Goal: Transaction & Acquisition: Book appointment/travel/reservation

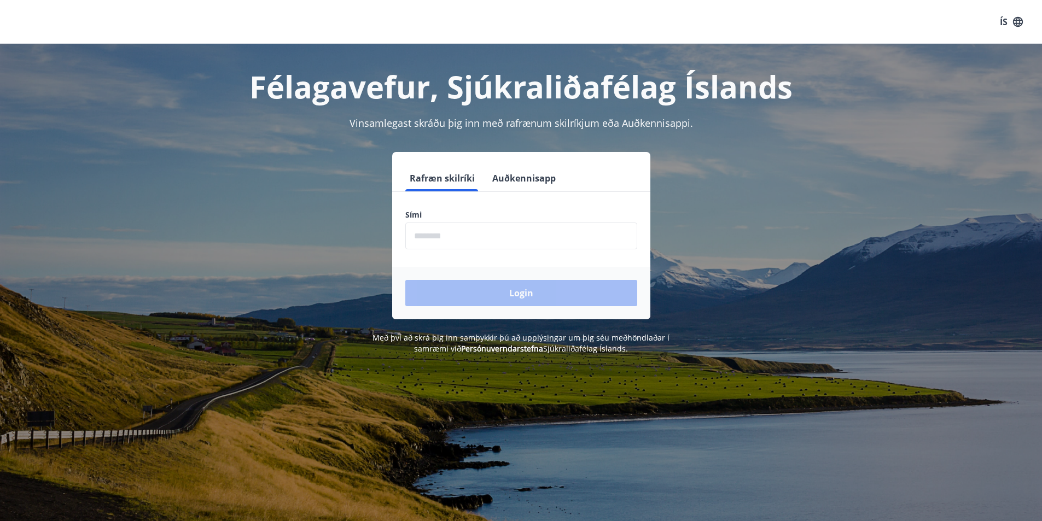
click at [422, 237] on input "phone" at bounding box center [521, 236] width 232 height 27
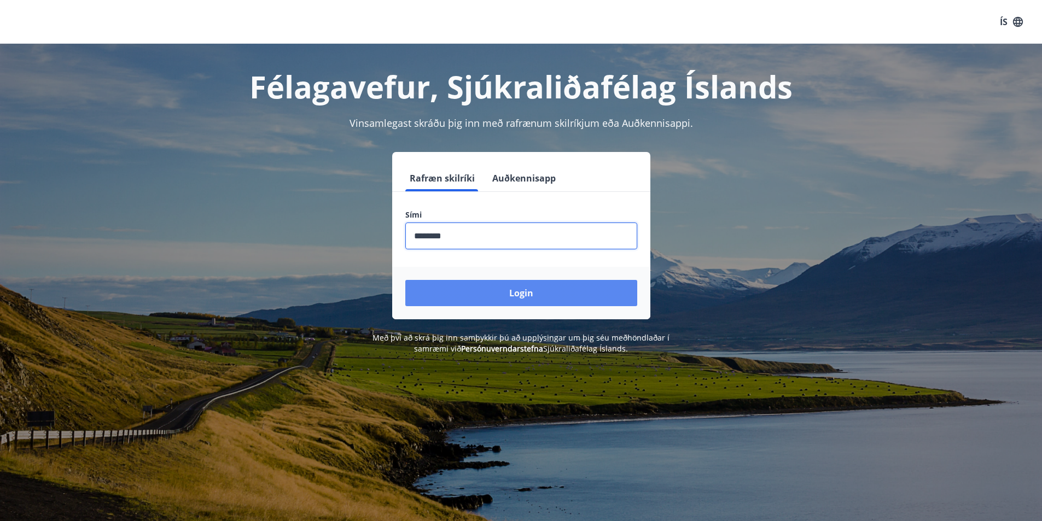
type input "********"
click at [506, 299] on button "Login" at bounding box center [521, 293] width 232 height 26
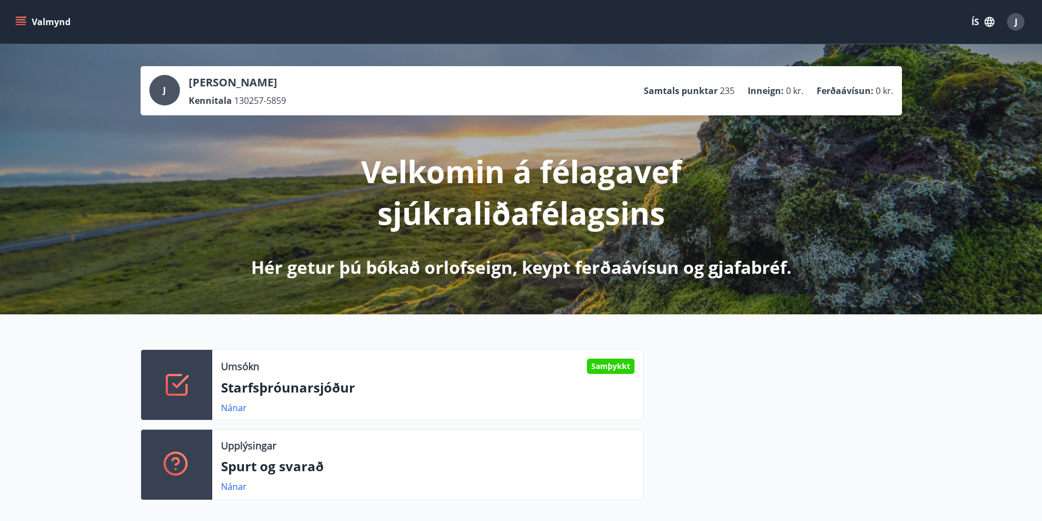
click at [31, 25] on button "Valmynd" at bounding box center [44, 22] width 62 height 20
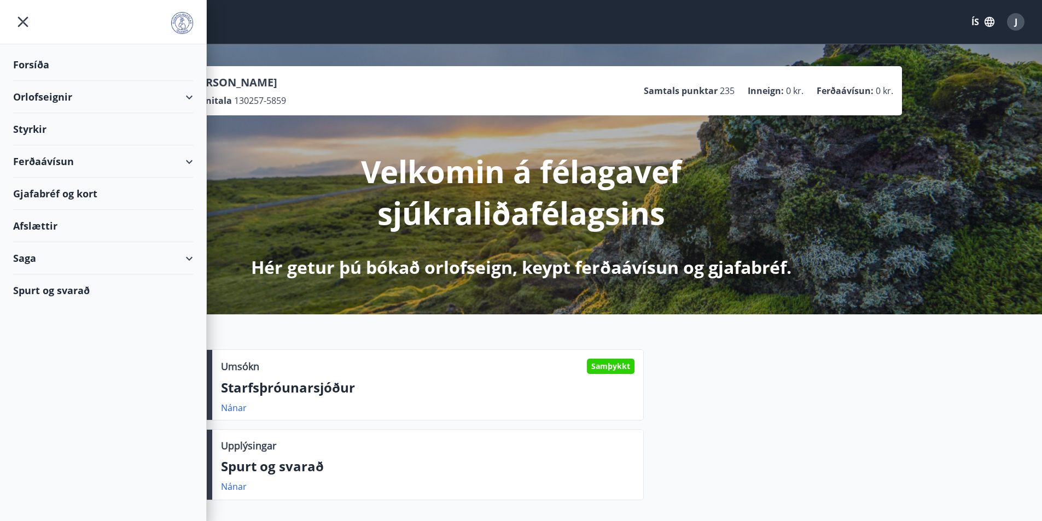
click at [184, 96] on div "Orlofseignir" at bounding box center [103, 97] width 180 height 32
click at [61, 100] on div "Orlofseignir" at bounding box center [103, 97] width 180 height 32
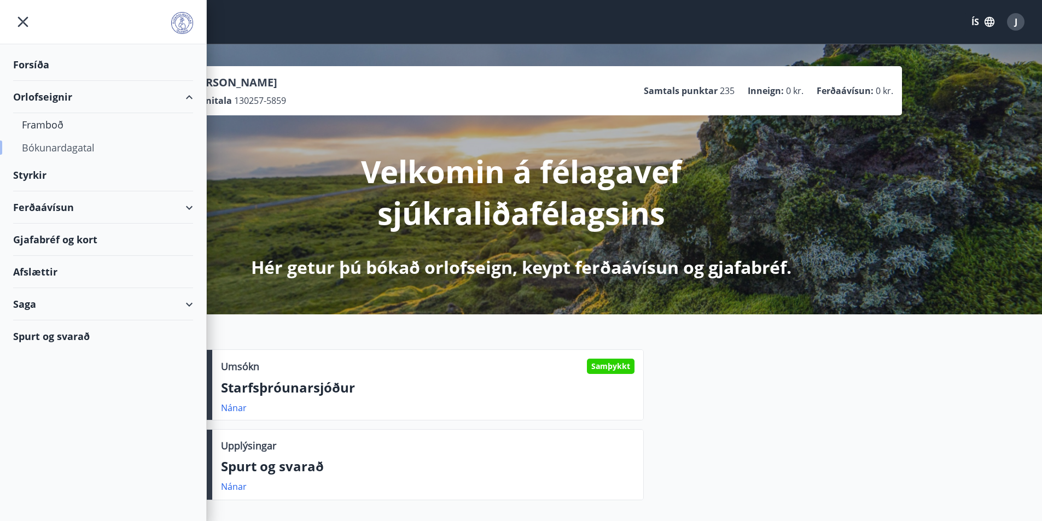
click at [45, 146] on div "Bókunardagatal" at bounding box center [103, 147] width 162 height 23
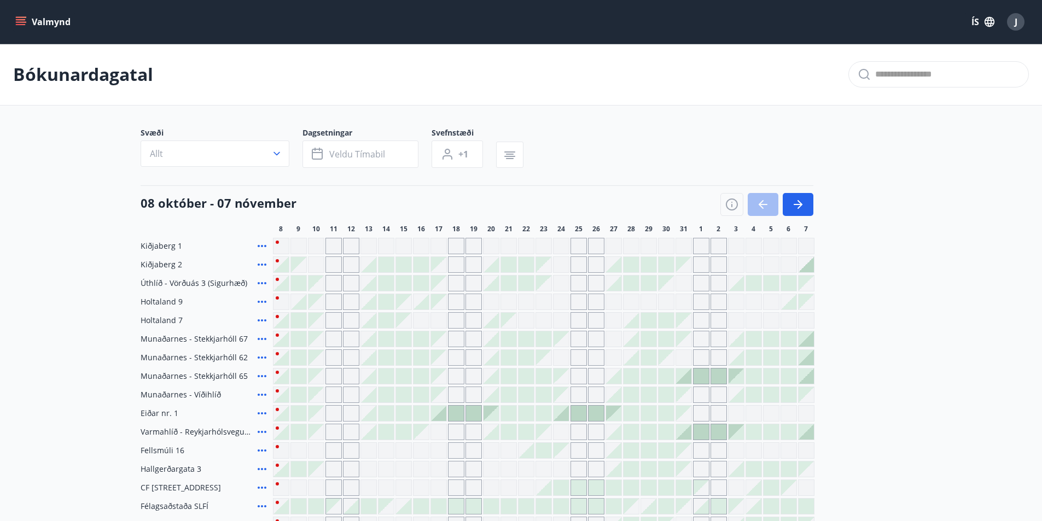
scroll to position [111, 0]
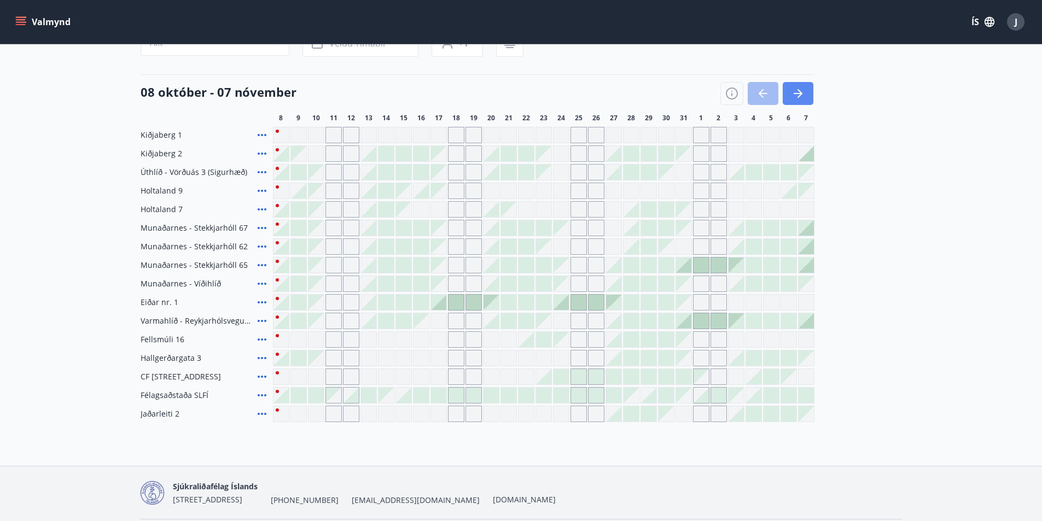
click at [794, 92] on icon "button" at bounding box center [798, 93] width 13 height 13
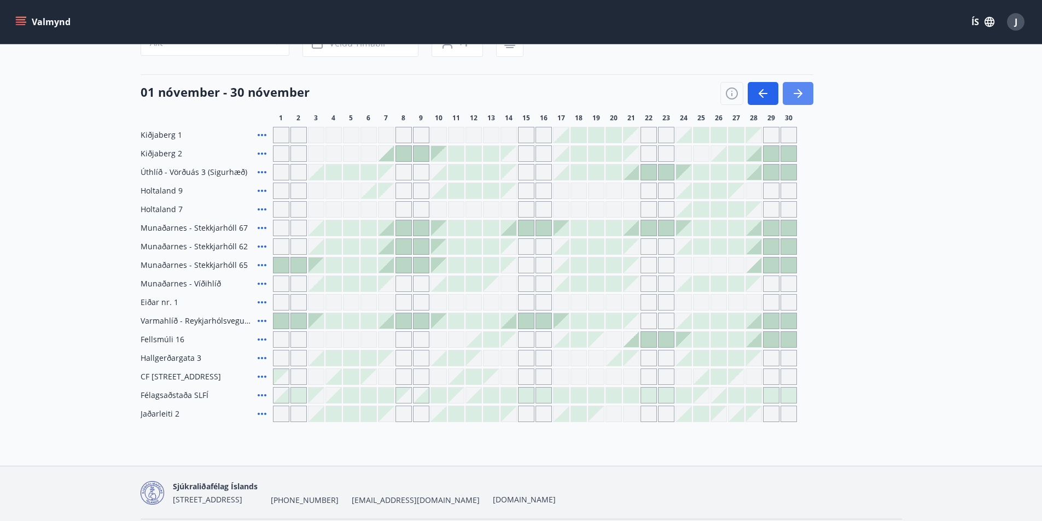
click at [794, 92] on icon "button" at bounding box center [798, 93] width 13 height 13
click at [801, 92] on icon "button" at bounding box center [798, 93] width 13 height 13
click at [795, 90] on icon "button" at bounding box center [798, 93] width 13 height 13
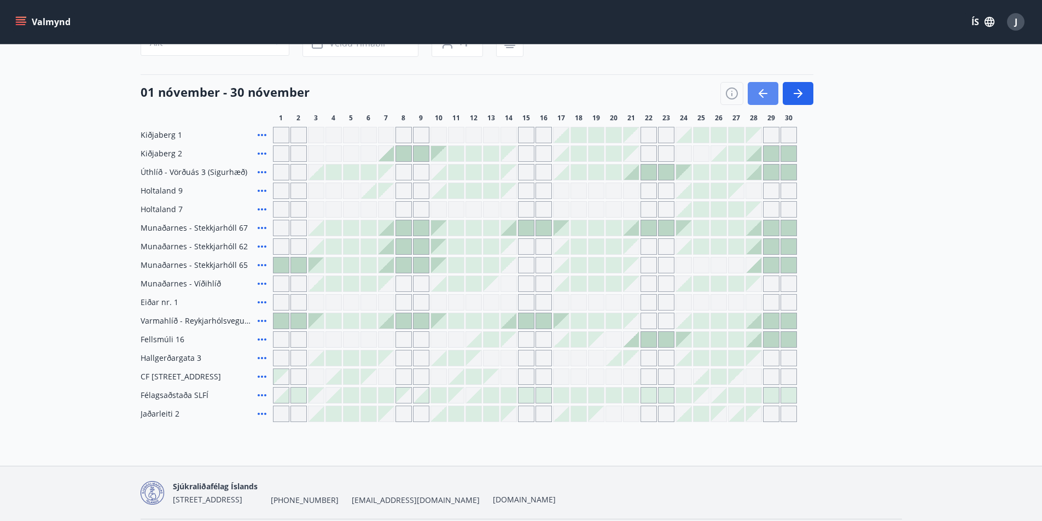
click at [798, 89] on icon "button" at bounding box center [798, 93] width 13 height 13
click at [763, 89] on icon "button" at bounding box center [763, 93] width 13 height 13
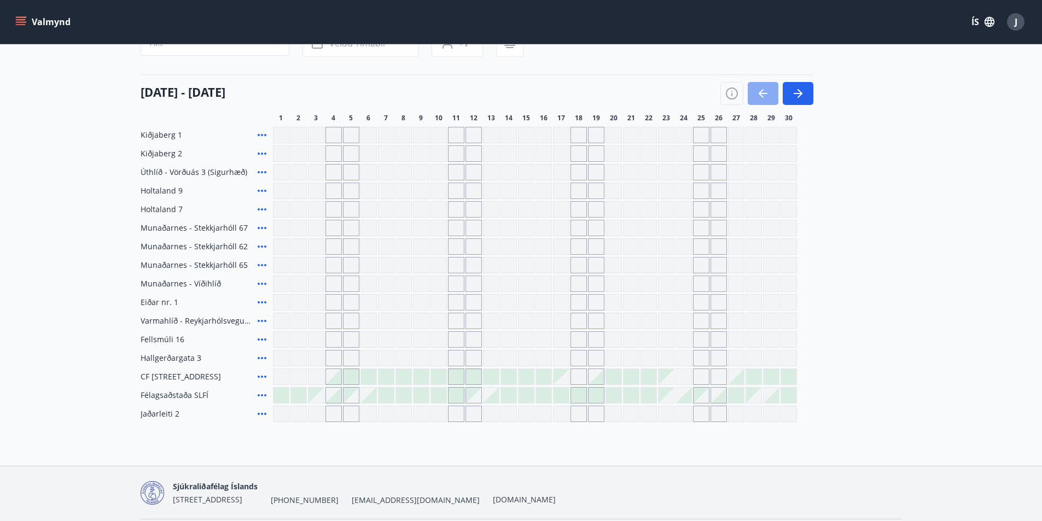
click at [761, 91] on icon "button" at bounding box center [763, 93] width 13 height 13
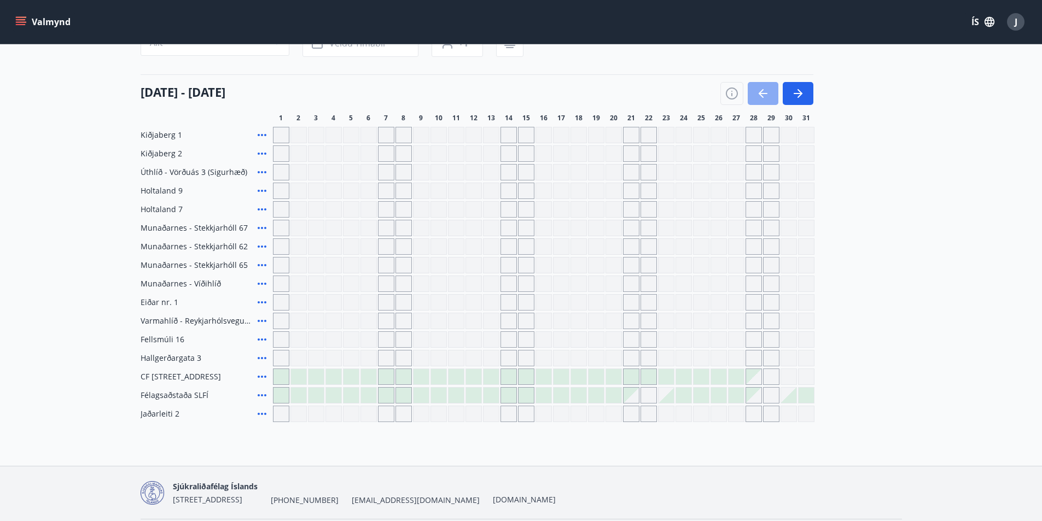
click at [765, 91] on icon "button" at bounding box center [763, 93] width 13 height 13
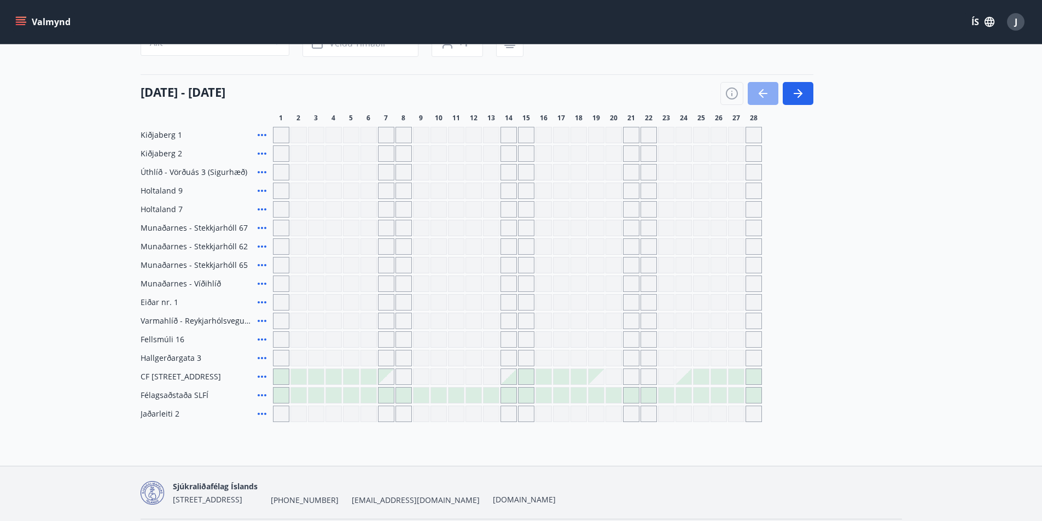
click at [766, 94] on icon "button" at bounding box center [763, 93] width 9 height 1
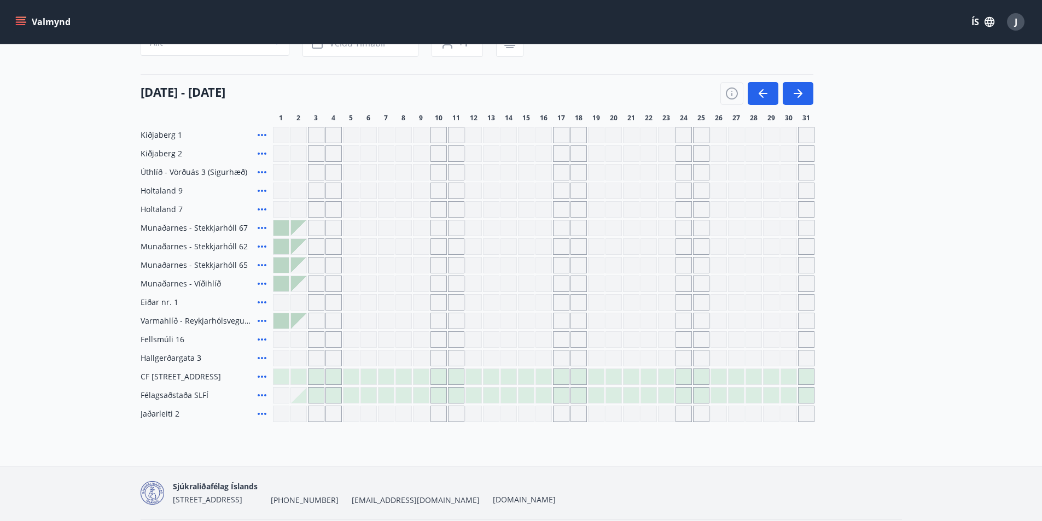
click at [441, 398] on div at bounding box center [438, 395] width 15 height 15
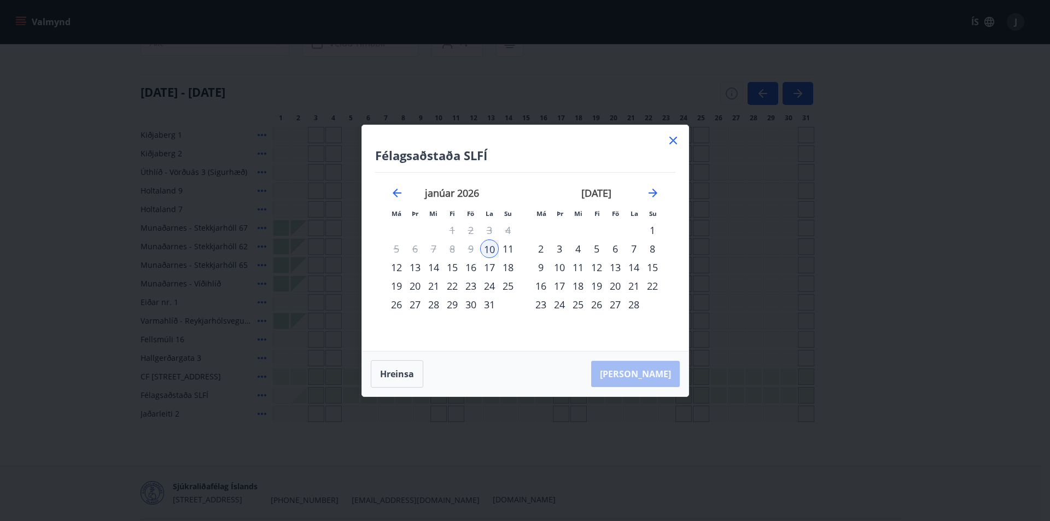
click at [676, 140] on icon at bounding box center [673, 140] width 13 height 13
click at [671, 138] on div "Gráir dagar eru ekki bókanlegir" at bounding box center [666, 135] width 16 height 16
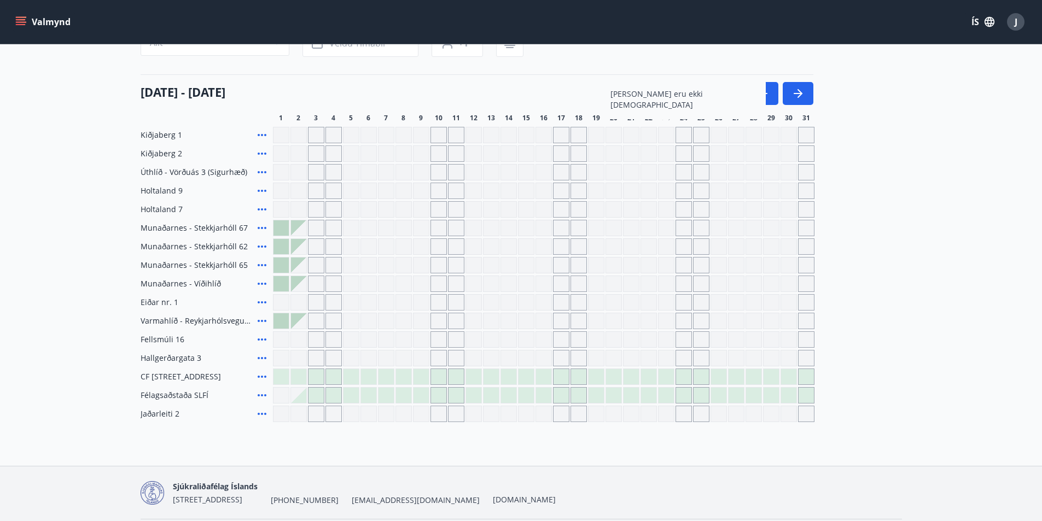
click at [20, 20] on icon "menu" at bounding box center [21, 19] width 10 height 1
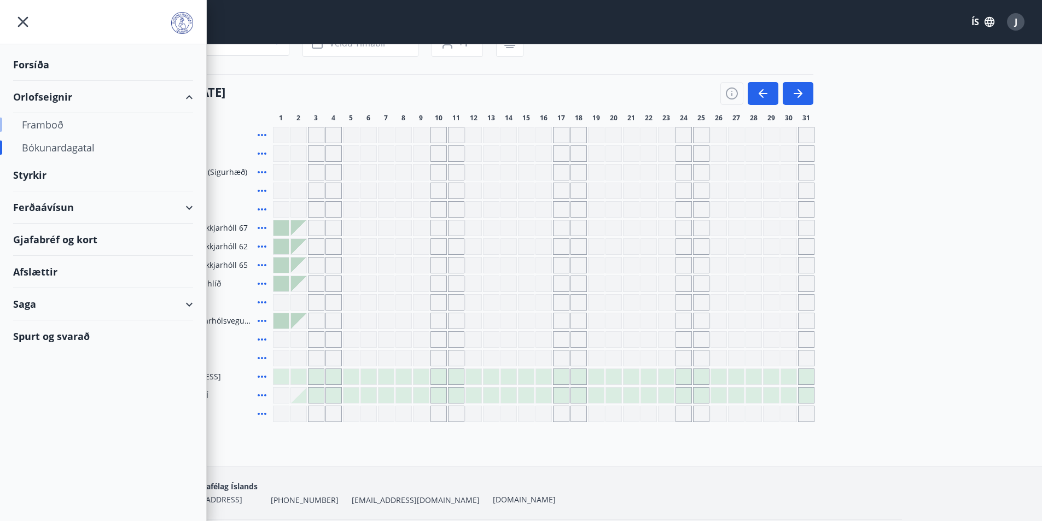
click at [54, 125] on div "Framboð" at bounding box center [103, 124] width 162 height 23
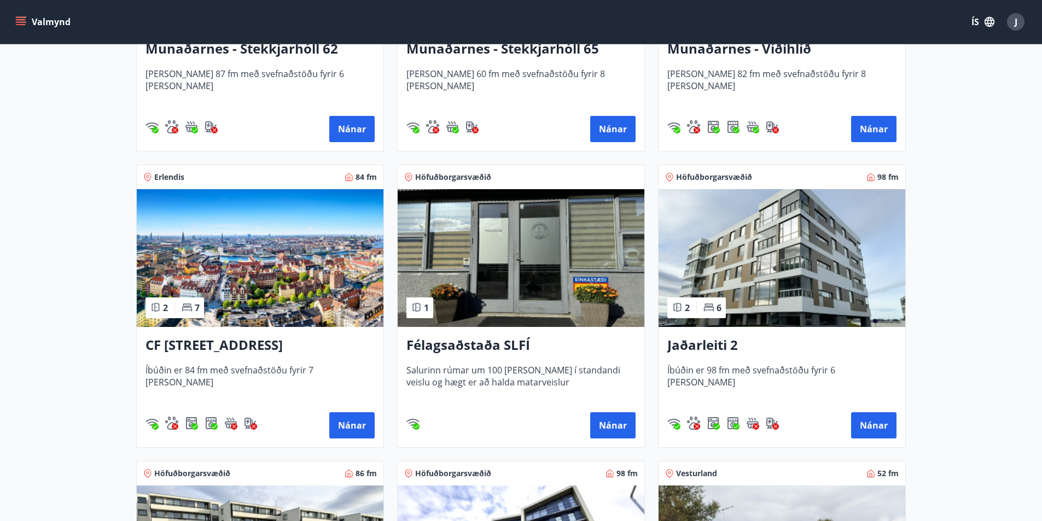
scroll to position [438, 0]
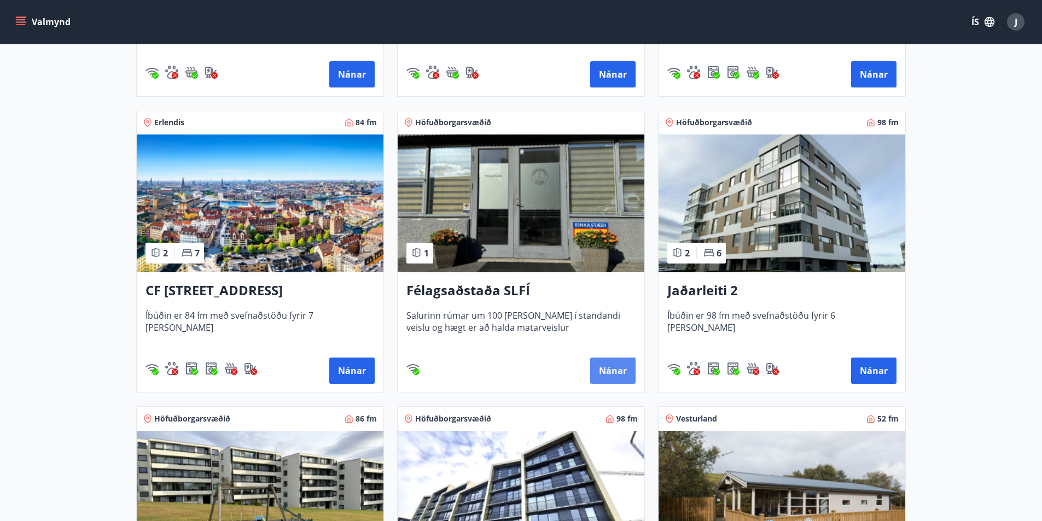
click at [613, 373] on button "Nánar" at bounding box center [612, 371] width 45 height 26
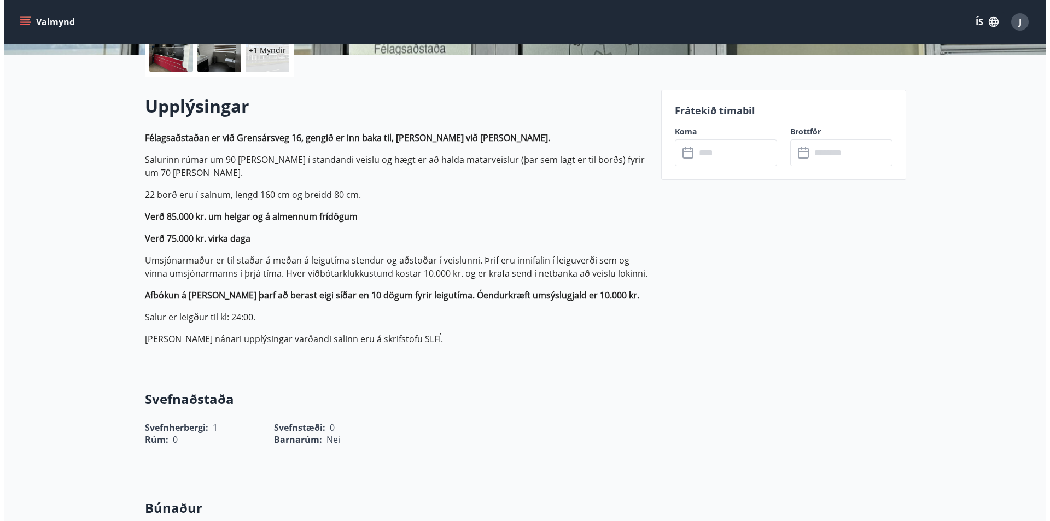
scroll to position [109, 0]
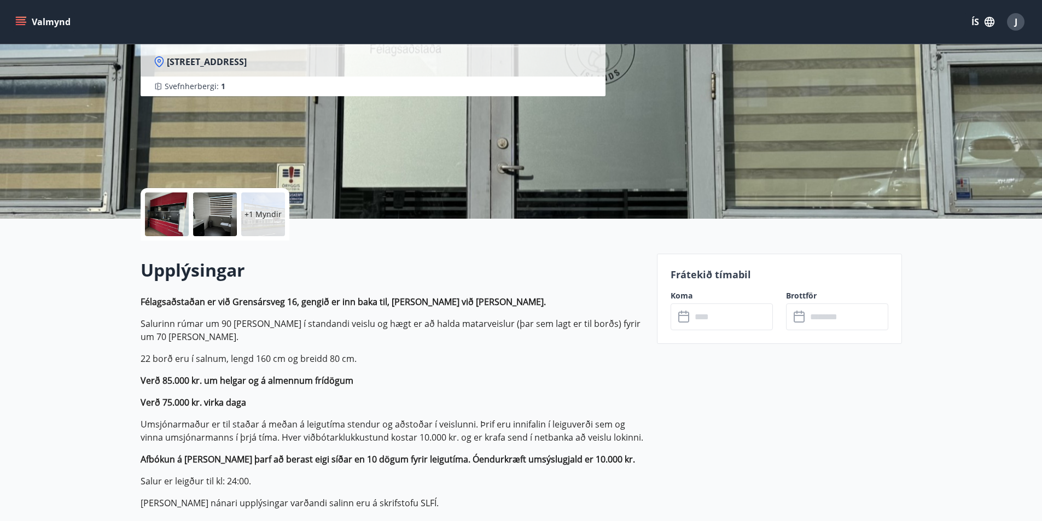
click at [1018, 23] on div "J" at bounding box center [1016, 22] width 18 height 18
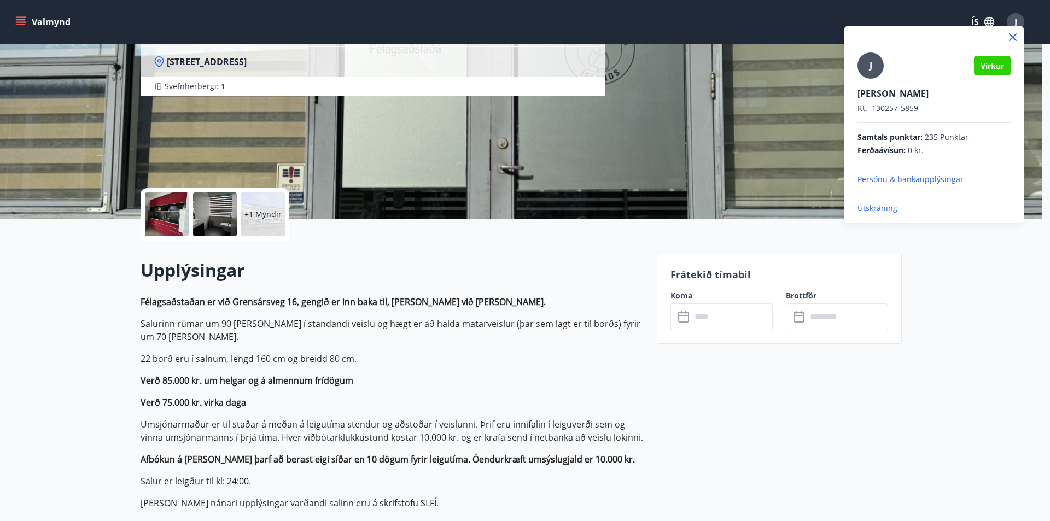
click at [879, 207] on p "Útskráning" at bounding box center [934, 208] width 153 height 11
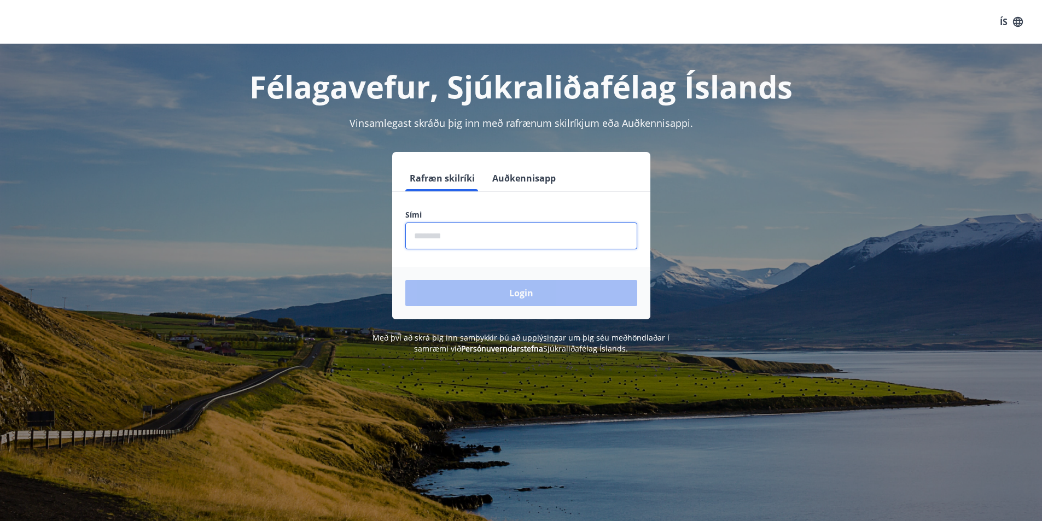
click at [418, 239] on input "phone" at bounding box center [521, 236] width 232 height 27
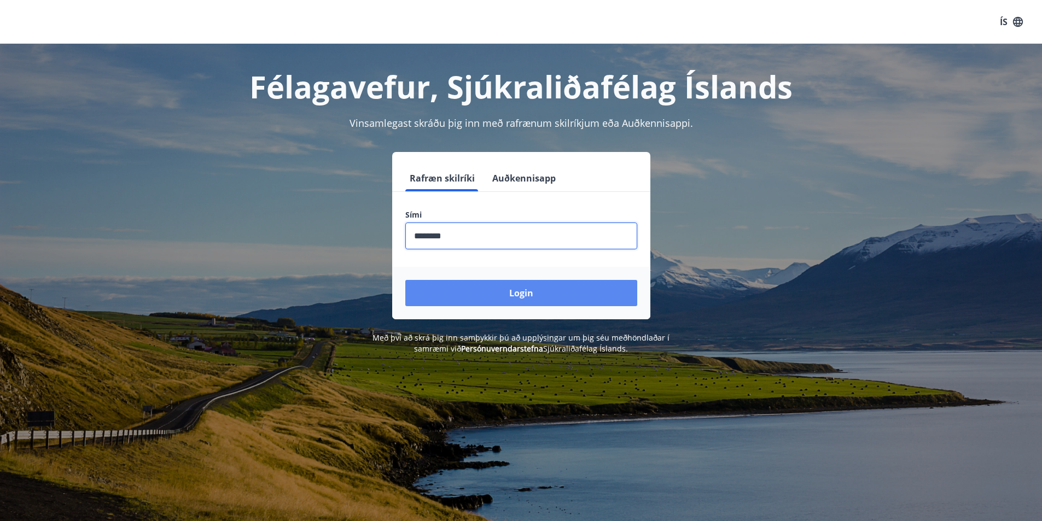
type input "********"
click at [509, 291] on button "Login" at bounding box center [521, 293] width 232 height 26
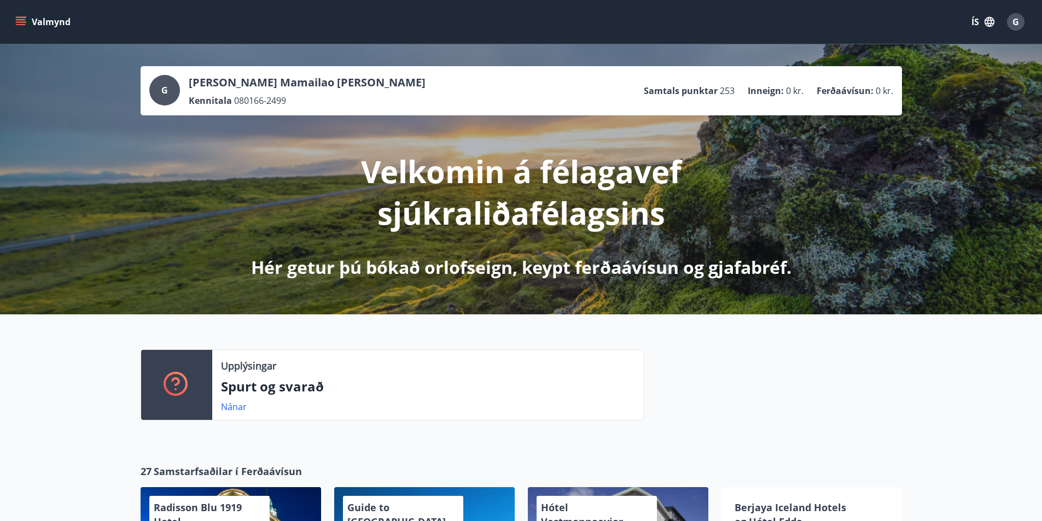
click at [27, 26] on button "Valmynd" at bounding box center [44, 22] width 62 height 20
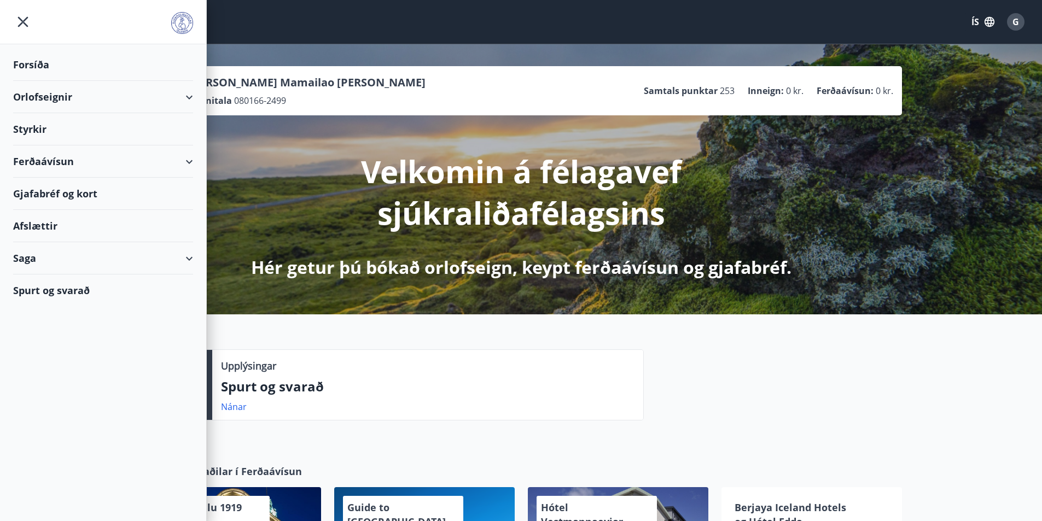
click at [61, 98] on div "Orlofseignir" at bounding box center [103, 97] width 180 height 32
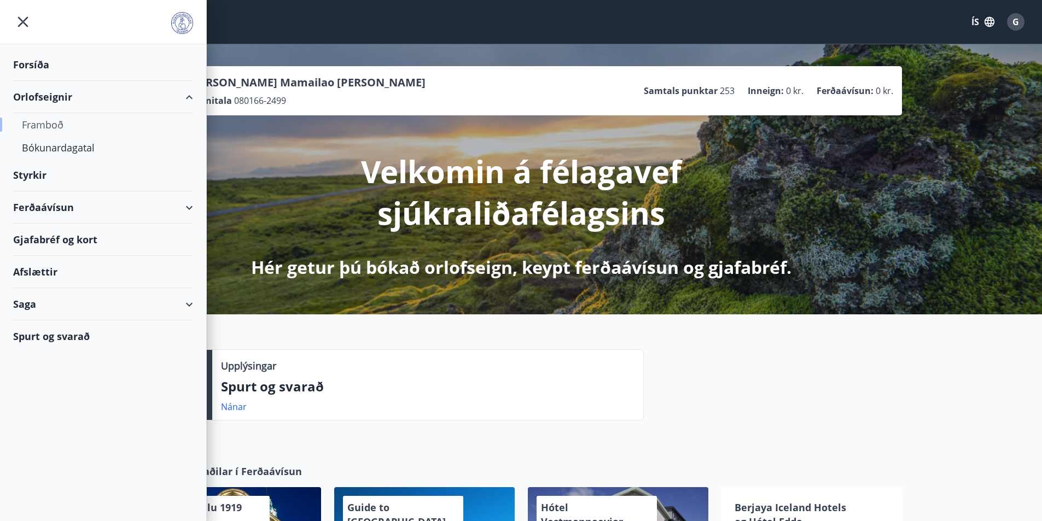
click at [57, 124] on div "Framboð" at bounding box center [103, 124] width 162 height 23
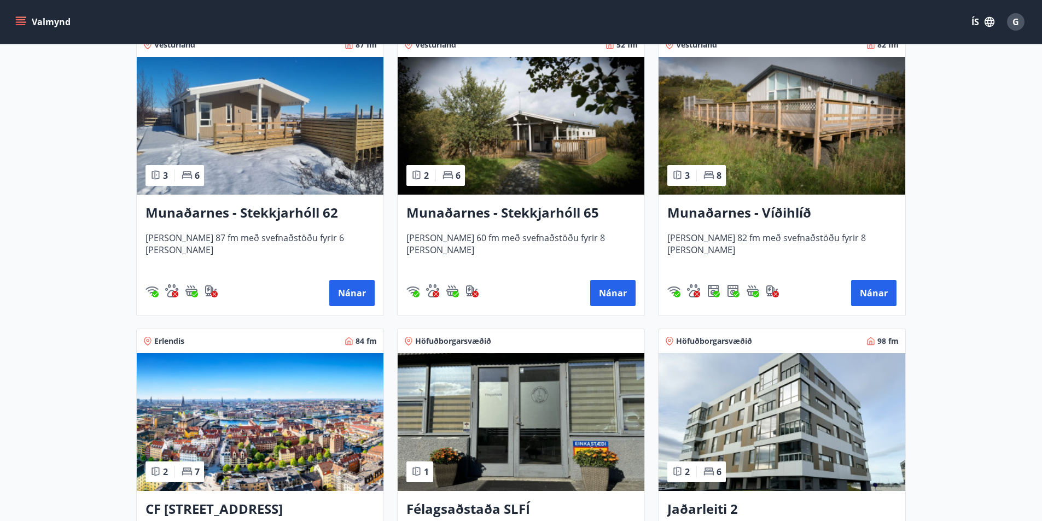
scroll to position [274, 0]
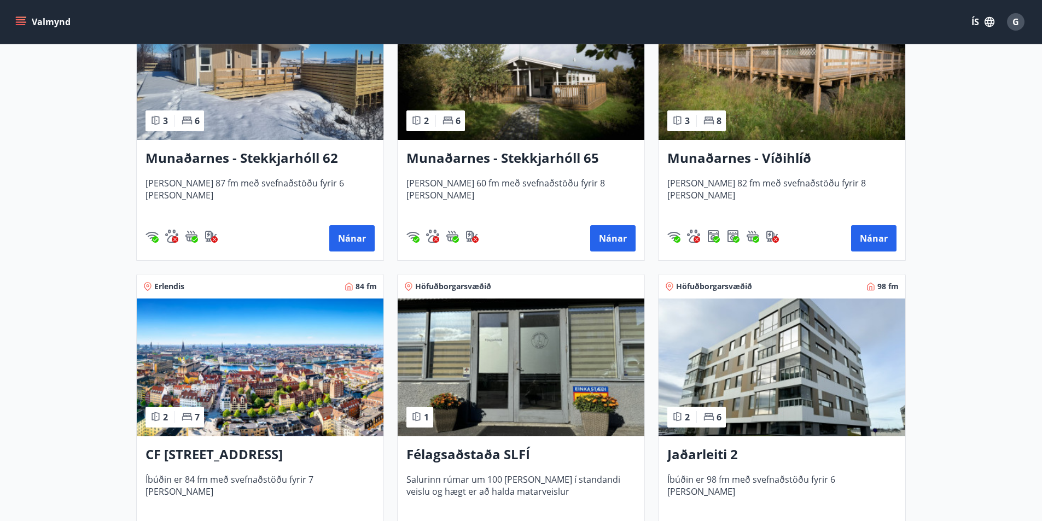
click at [514, 454] on h3 "Félagsaðstaða SLFÍ" at bounding box center [520, 455] width 229 height 20
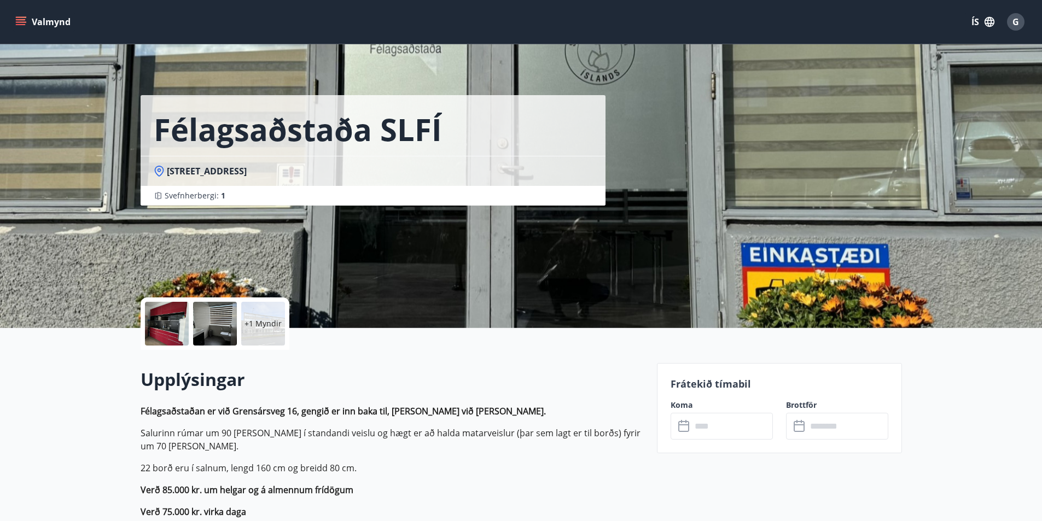
click at [682, 431] on icon at bounding box center [683, 426] width 11 height 11
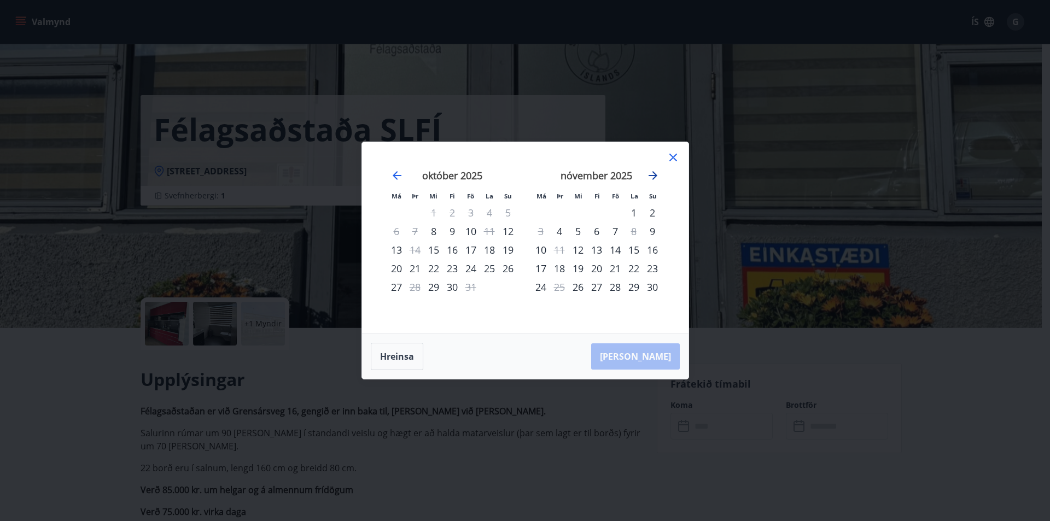
click at [652, 171] on icon "Move forward to switch to the next month." at bounding box center [653, 175] width 13 height 13
click at [633, 229] on div "10" at bounding box center [634, 231] width 19 height 19
click at [636, 233] on div "10" at bounding box center [634, 231] width 19 height 19
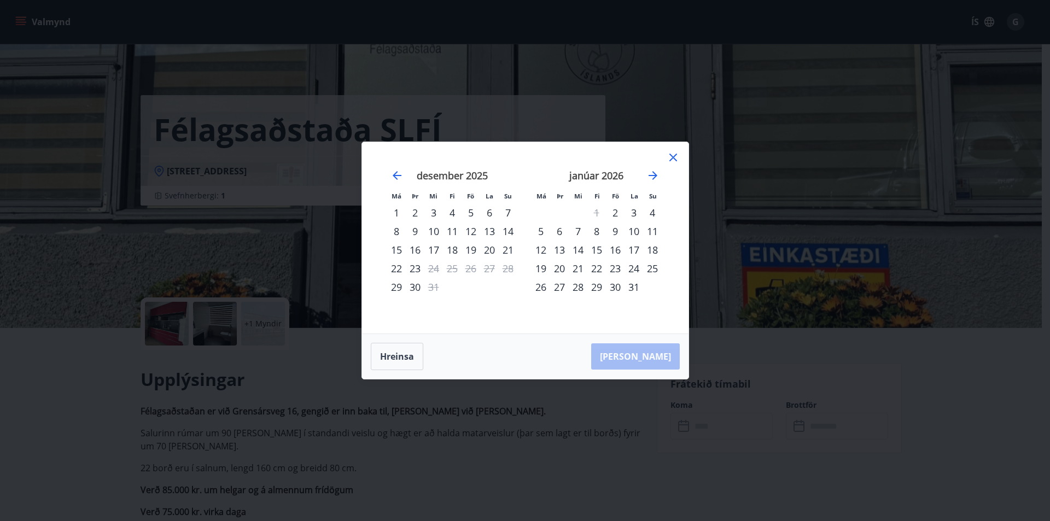
click at [638, 231] on div "10" at bounding box center [634, 231] width 19 height 19
drag, startPoint x: 638, startPoint y: 231, endPoint x: 643, endPoint y: 240, distance: 9.6
click at [643, 240] on tr "5 6 7 8 9 10 11" at bounding box center [597, 231] width 130 height 19
click at [635, 231] on div "10" at bounding box center [634, 231] width 19 height 19
click at [629, 221] on div "3" at bounding box center [634, 213] width 19 height 19
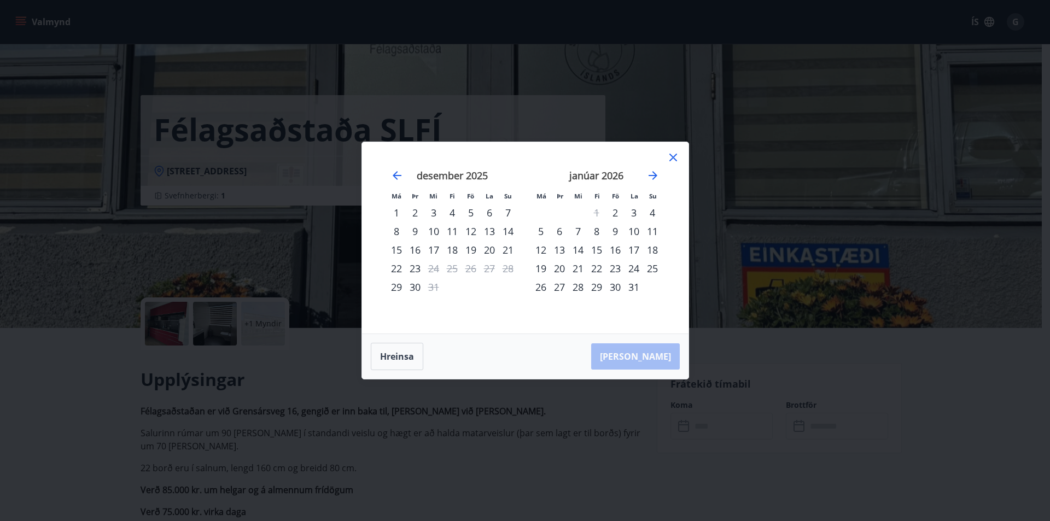
click at [634, 235] on div "10" at bounding box center [634, 231] width 19 height 19
click at [637, 235] on div "10" at bounding box center [634, 231] width 19 height 19
click at [637, 234] on div "10" at bounding box center [634, 231] width 19 height 19
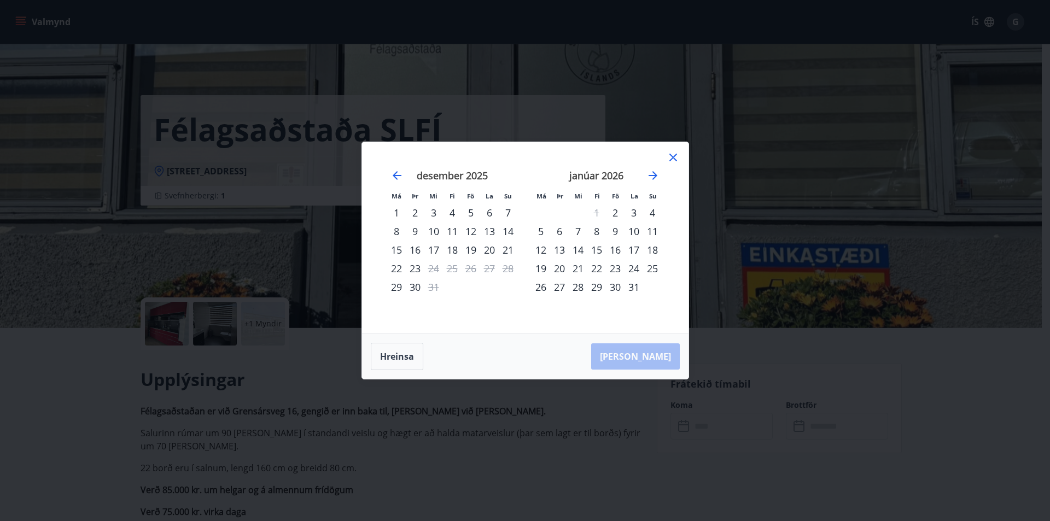
click at [637, 234] on div "10" at bounding box center [634, 231] width 19 height 19
click at [637, 231] on div "10" at bounding box center [634, 231] width 19 height 19
click at [638, 233] on div "10" at bounding box center [634, 231] width 19 height 19
click at [636, 230] on div "10" at bounding box center [634, 231] width 19 height 19
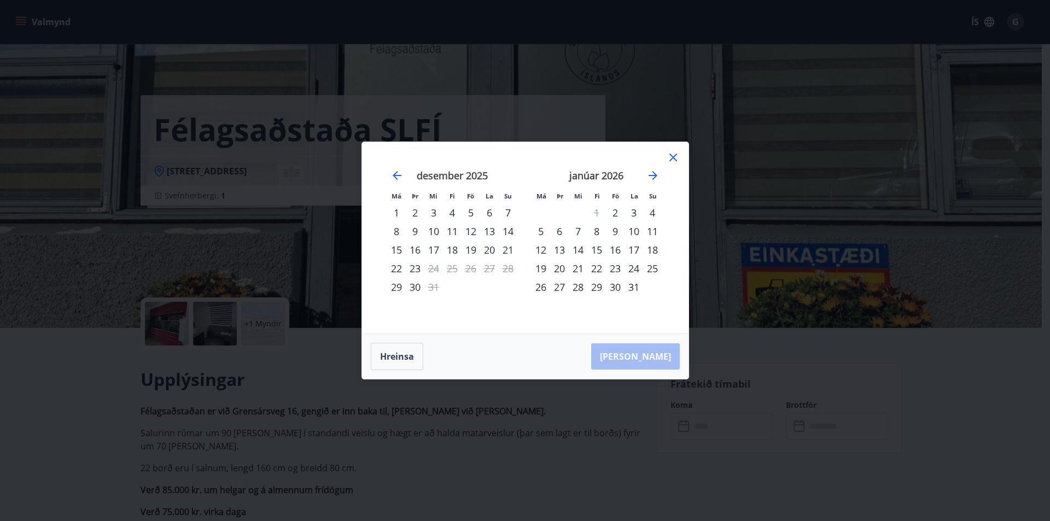
click at [671, 158] on icon at bounding box center [673, 157] width 13 height 13
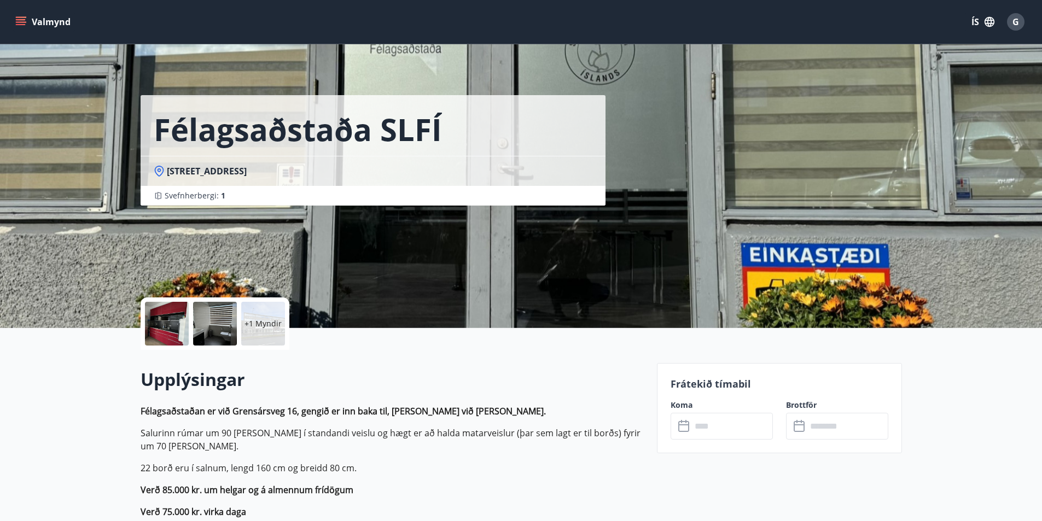
click at [674, 154] on div "Félagsaðstaða SLFÍ Grensásvegi 16 - 108 Reykjavík Svefnherbergi : 1" at bounding box center [522, 164] width 762 height 328
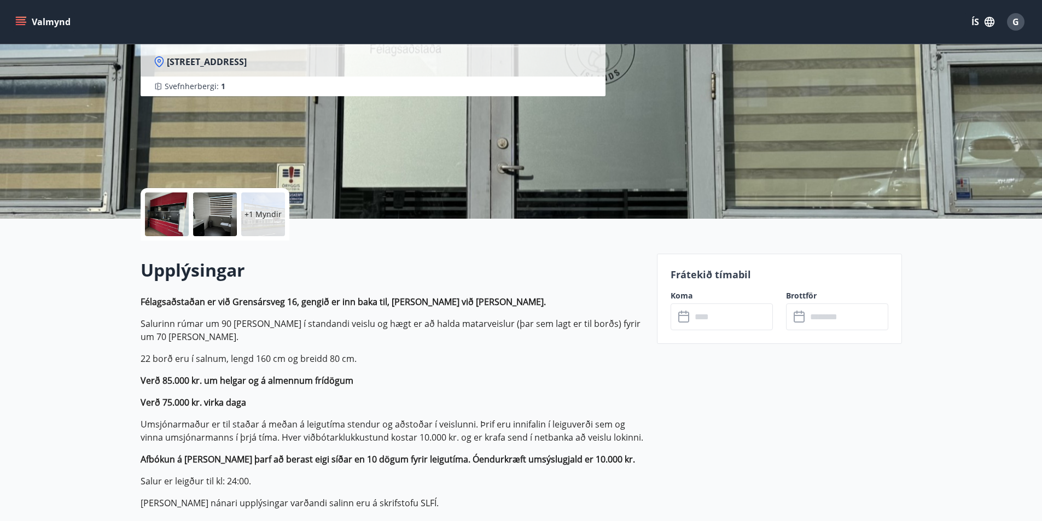
click at [696, 318] on input "text" at bounding box center [733, 317] width 82 height 27
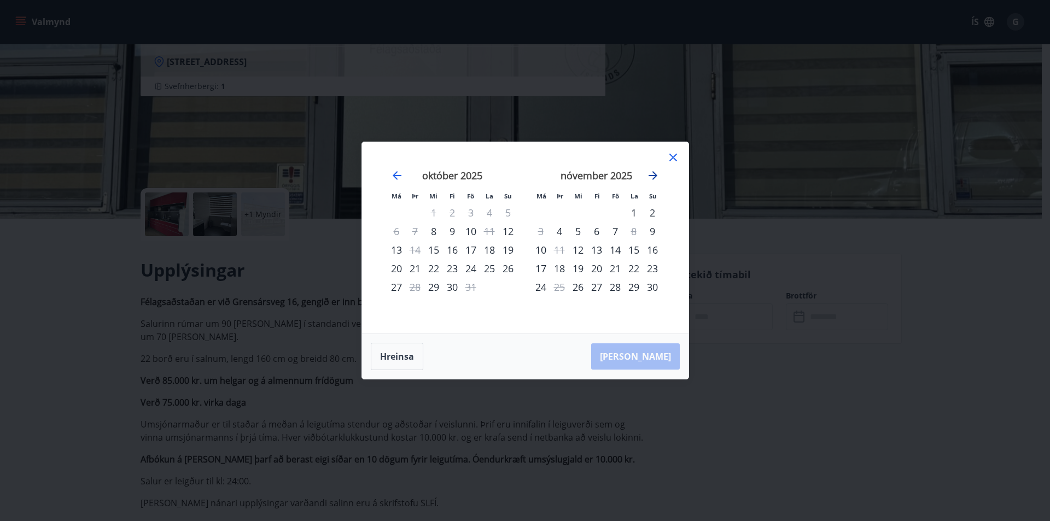
click at [655, 176] on icon "Move forward to switch to the next month." at bounding box center [653, 175] width 9 height 9
click at [641, 229] on div "10" at bounding box center [634, 231] width 19 height 19
click at [632, 360] on div "Hreinsa Taka Frá" at bounding box center [525, 356] width 327 height 45
click at [644, 356] on div "Hreinsa Taka Frá" at bounding box center [525, 356] width 327 height 45
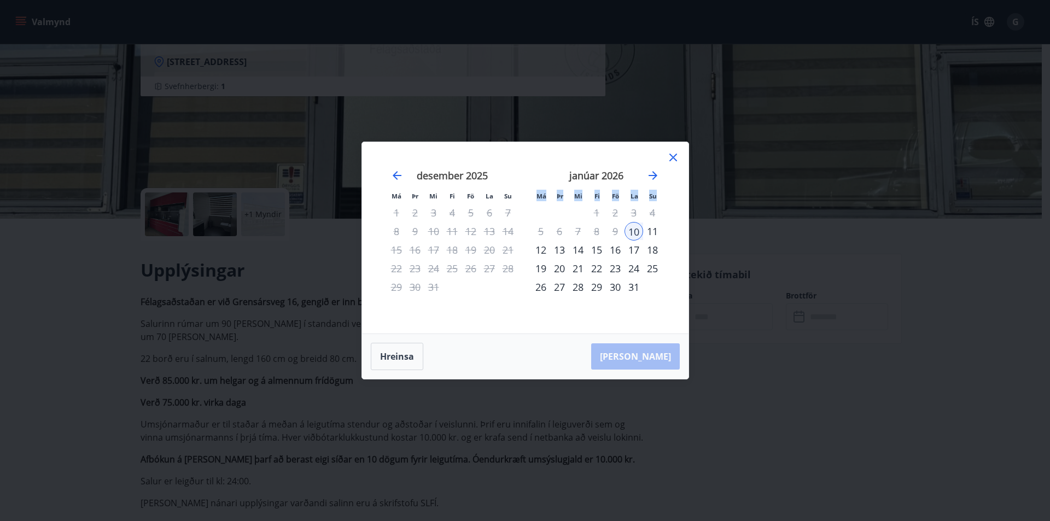
click at [644, 356] on div "Hreinsa Taka Frá" at bounding box center [525, 356] width 327 height 45
click at [630, 229] on div "10" at bounding box center [634, 231] width 19 height 19
click at [632, 229] on div "10" at bounding box center [634, 231] width 19 height 19
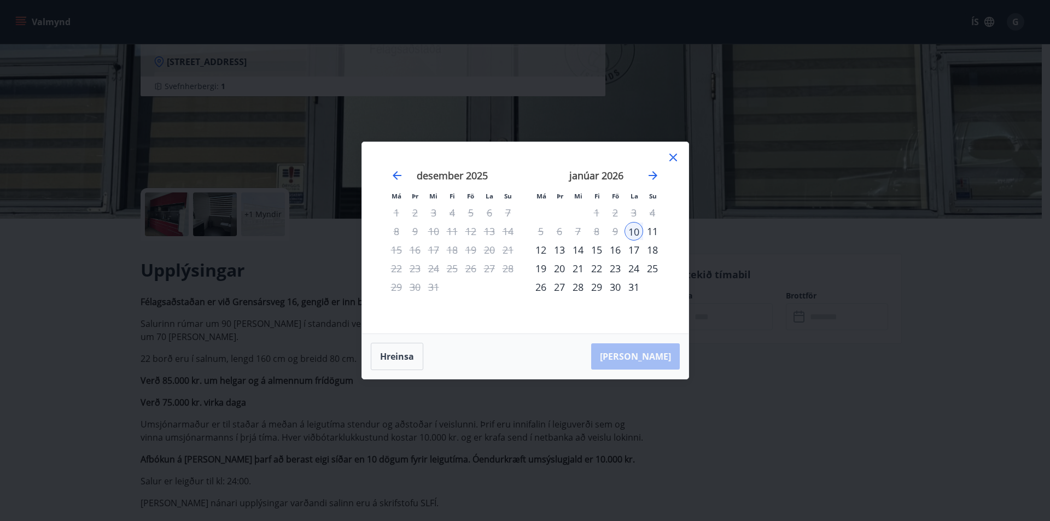
click at [632, 229] on div "10" at bounding box center [634, 231] width 19 height 19
click at [637, 231] on div "10" at bounding box center [634, 231] width 19 height 19
click at [631, 361] on div "Hreinsa Taka Frá" at bounding box center [525, 356] width 327 height 45
click at [676, 153] on icon at bounding box center [673, 157] width 13 height 13
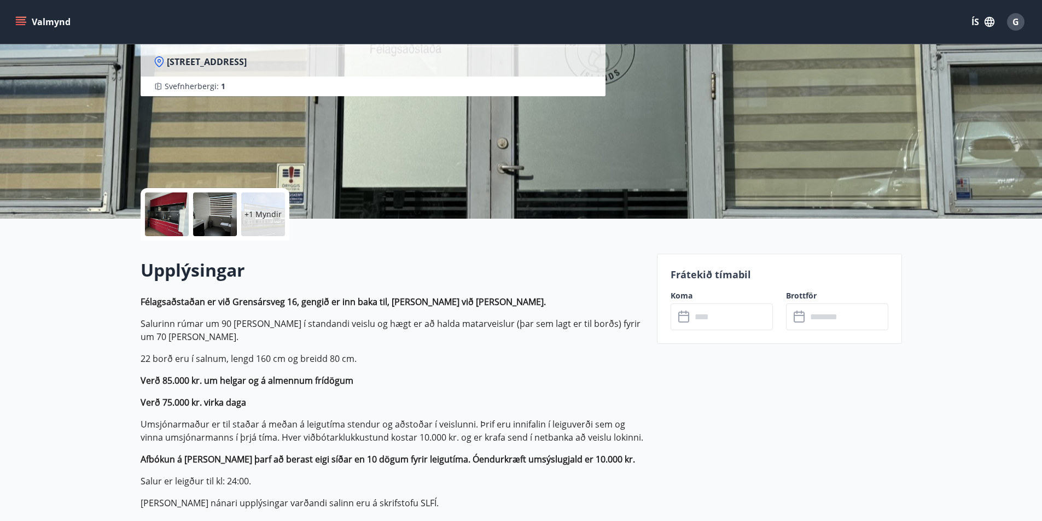
click at [49, 22] on button "Valmynd" at bounding box center [44, 22] width 62 height 20
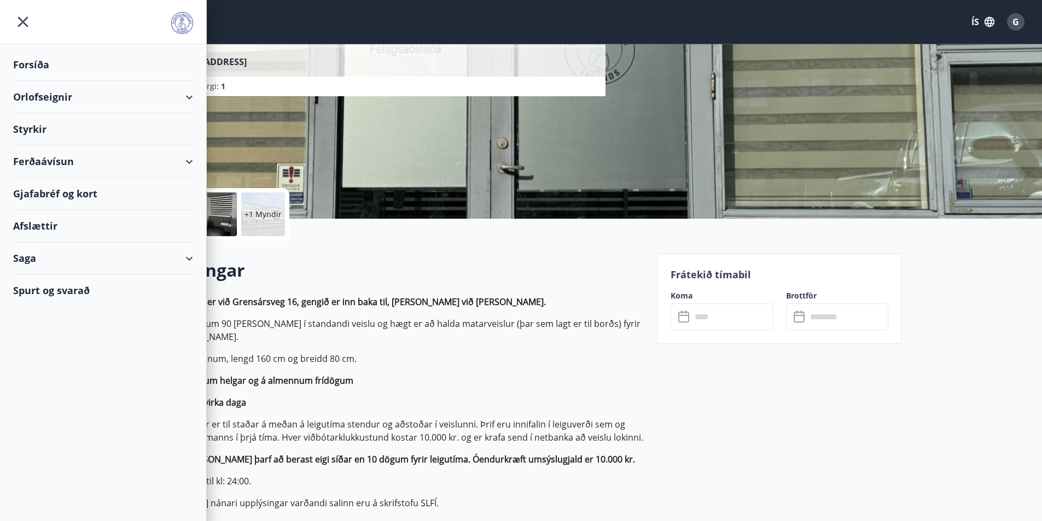
click at [37, 97] on div "Orlofseignir" at bounding box center [103, 97] width 180 height 32
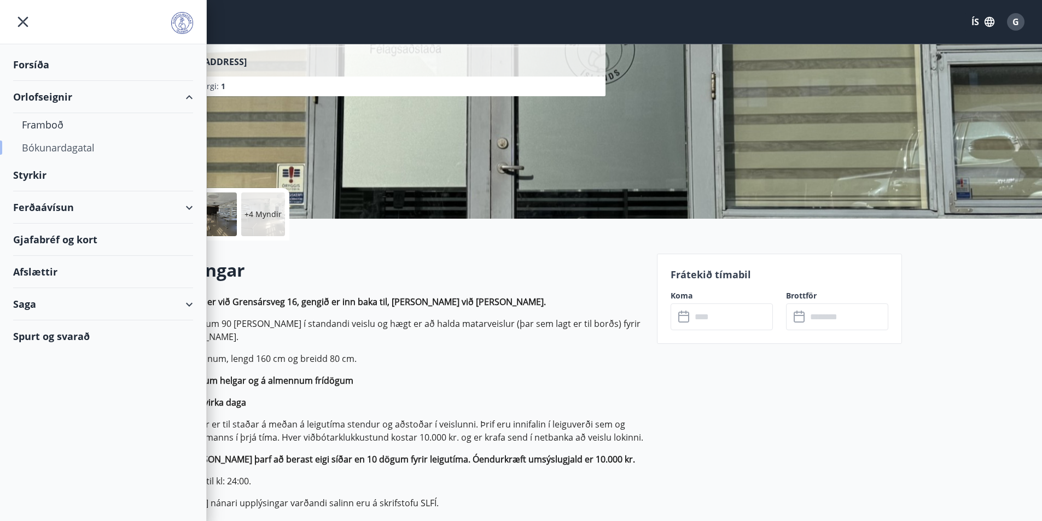
click at [40, 147] on div "Bókunardagatal" at bounding box center [103, 147] width 162 height 23
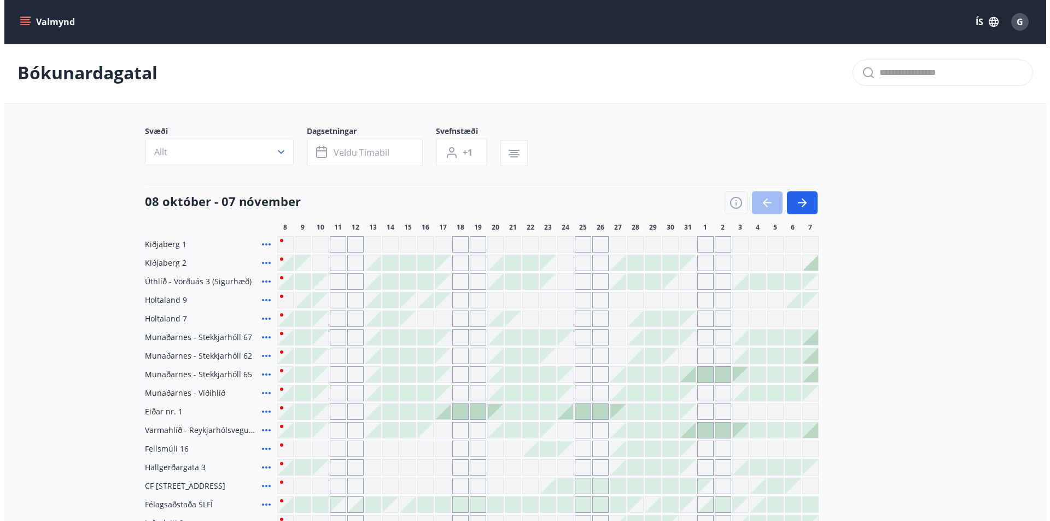
scroll to position [109, 0]
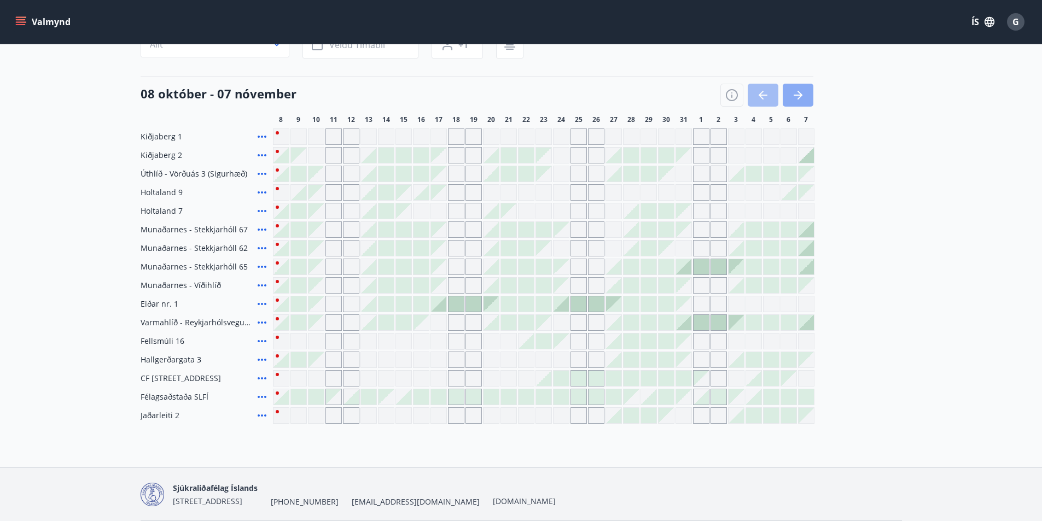
click at [800, 94] on icon "button" at bounding box center [798, 95] width 13 height 13
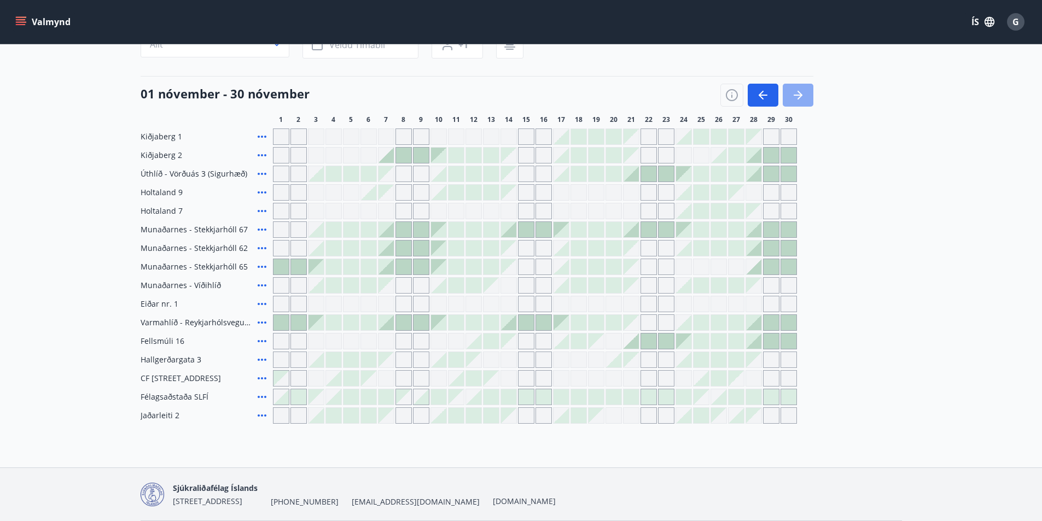
click at [800, 94] on icon "button" at bounding box center [798, 95] width 13 height 13
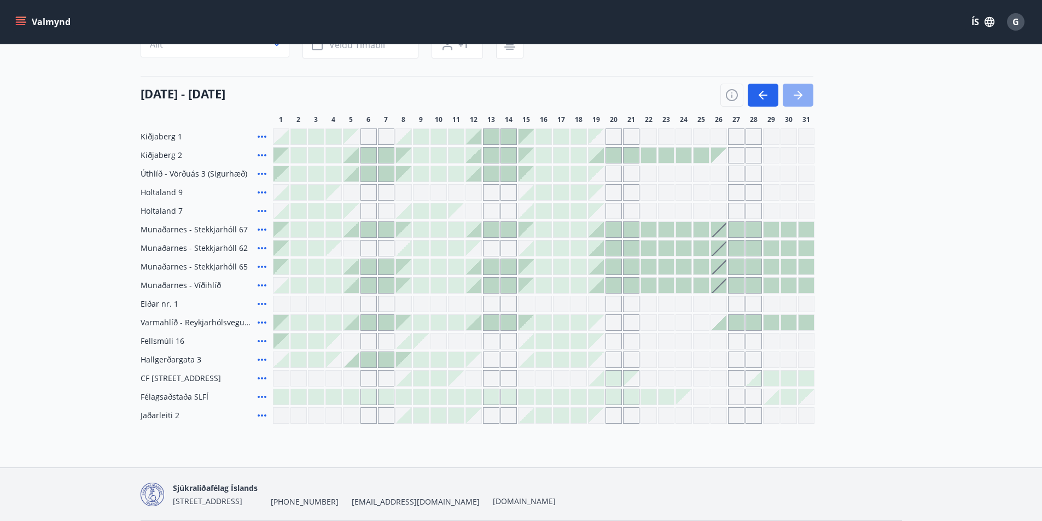
click at [800, 94] on icon "button" at bounding box center [798, 95] width 13 height 13
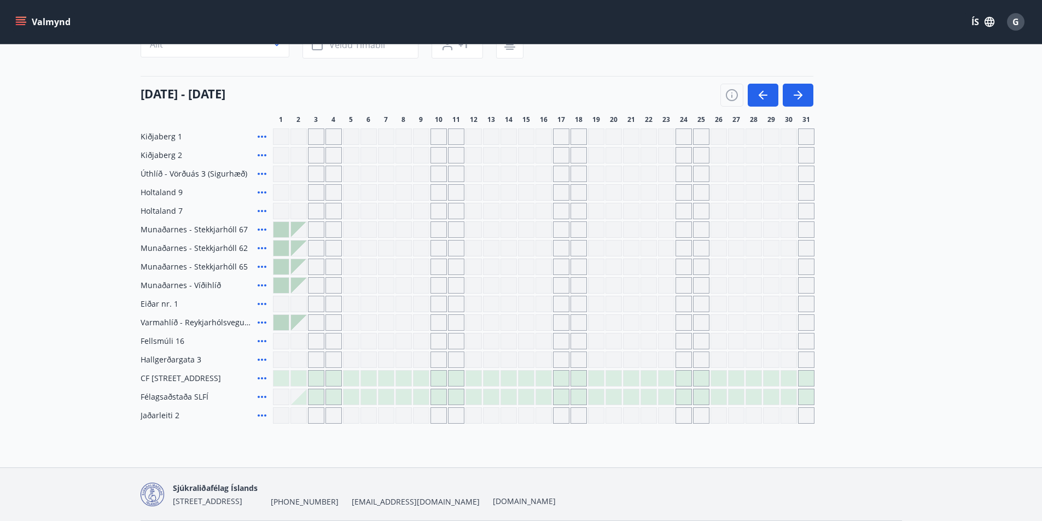
click at [434, 397] on div at bounding box center [438, 397] width 15 height 15
click at [435, 397] on div at bounding box center [438, 397] width 15 height 15
click at [436, 393] on div at bounding box center [438, 397] width 15 height 15
click at [443, 400] on div at bounding box center [438, 397] width 15 height 15
click at [443, 397] on div at bounding box center [438, 397] width 15 height 15
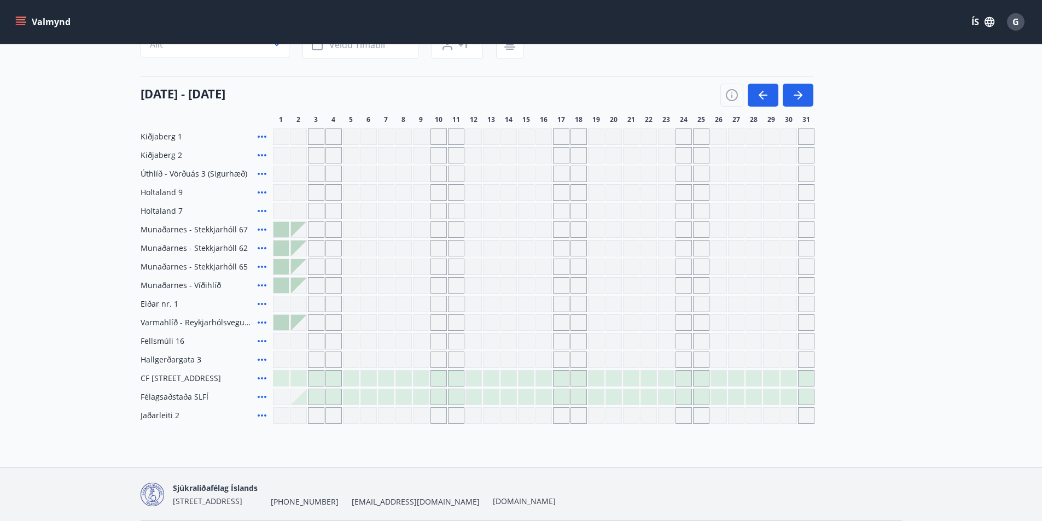
click at [440, 398] on div at bounding box center [438, 397] width 15 height 15
click at [443, 396] on div at bounding box center [438, 397] width 15 height 15
click at [437, 118] on span "10" at bounding box center [439, 119] width 8 height 9
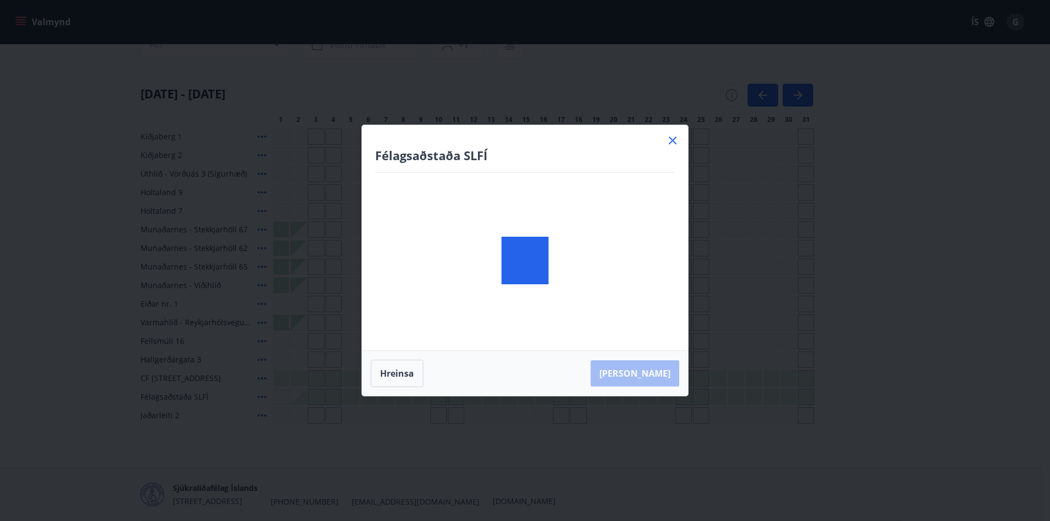
click at [443, 400] on body "Valmynd ÍS G Bókunardagatal Svæði Allt Dagsetningar Veldu tímabil Svefnstæði +1…" at bounding box center [525, 224] width 1050 height 667
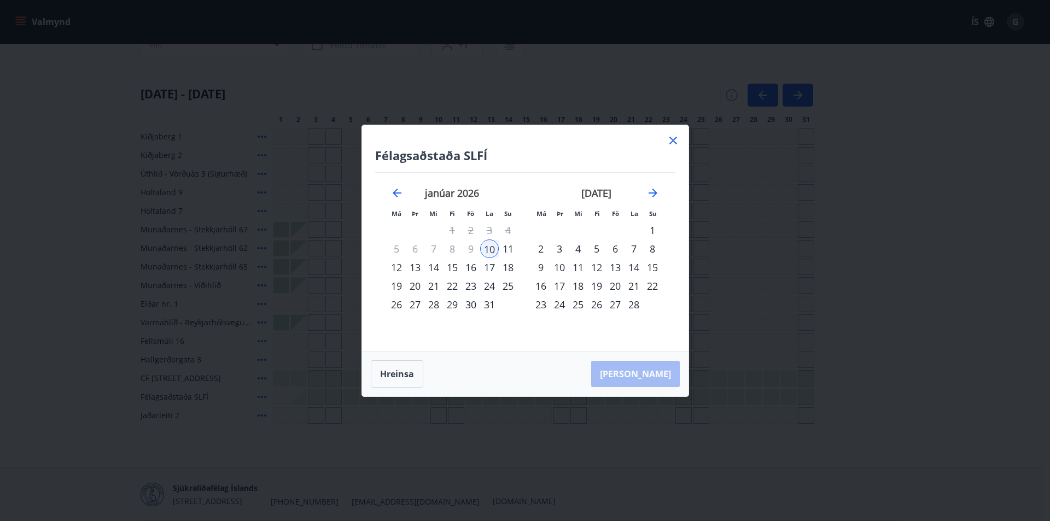
click at [653, 379] on div "Hreinsa Taka Frá" at bounding box center [525, 374] width 327 height 45
click at [489, 247] on div "10" at bounding box center [489, 249] width 19 height 19
click at [490, 244] on div "10" at bounding box center [489, 249] width 19 height 19
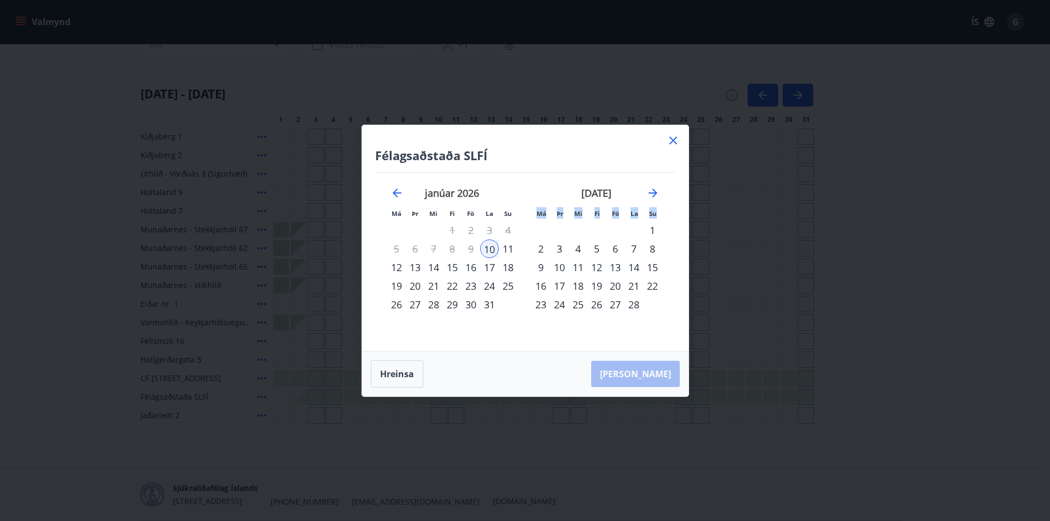
click at [490, 248] on div "10" at bounding box center [489, 249] width 19 height 19
click at [655, 370] on div "Hreinsa Taka Frá" at bounding box center [525, 374] width 327 height 45
click at [649, 377] on div "Hreinsa Taka Frá" at bounding box center [525, 374] width 327 height 45
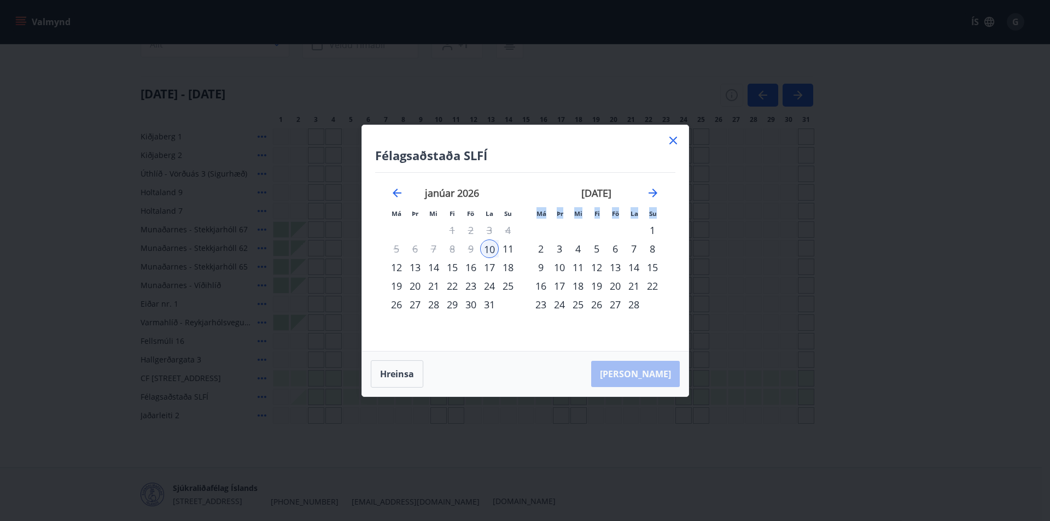
click at [648, 376] on div "Hreinsa Taka Frá" at bounding box center [525, 374] width 327 height 45
click at [490, 246] on div "10" at bounding box center [489, 249] width 19 height 19
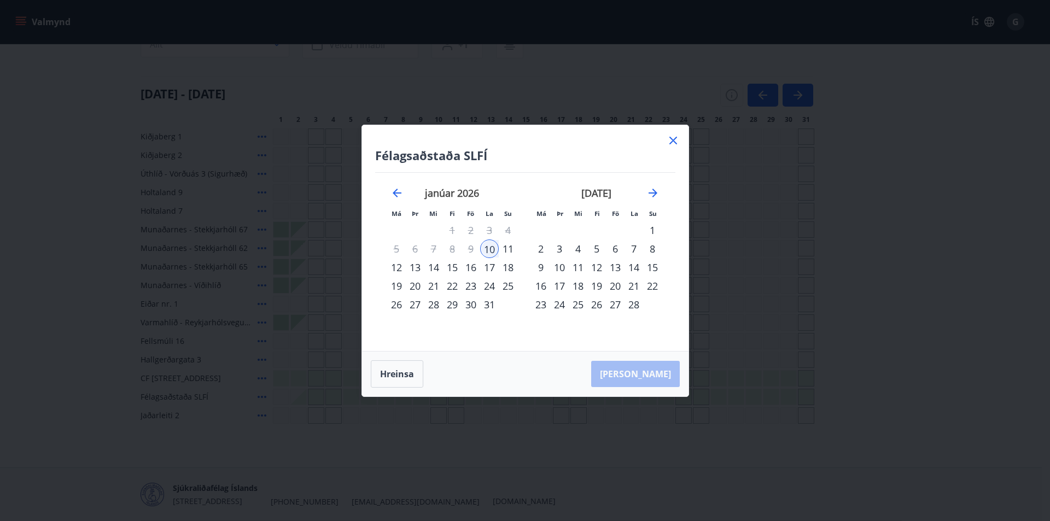
click at [490, 246] on div "10" at bounding box center [489, 249] width 19 height 19
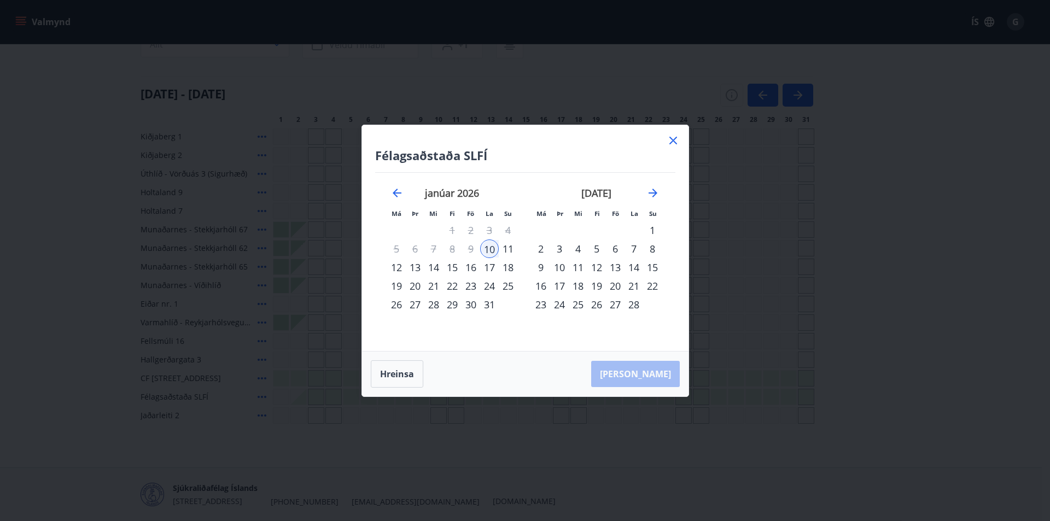
click at [490, 246] on div "10" at bounding box center [489, 249] width 19 height 19
click at [654, 375] on div "Hreinsa Taka Frá" at bounding box center [525, 374] width 327 height 45
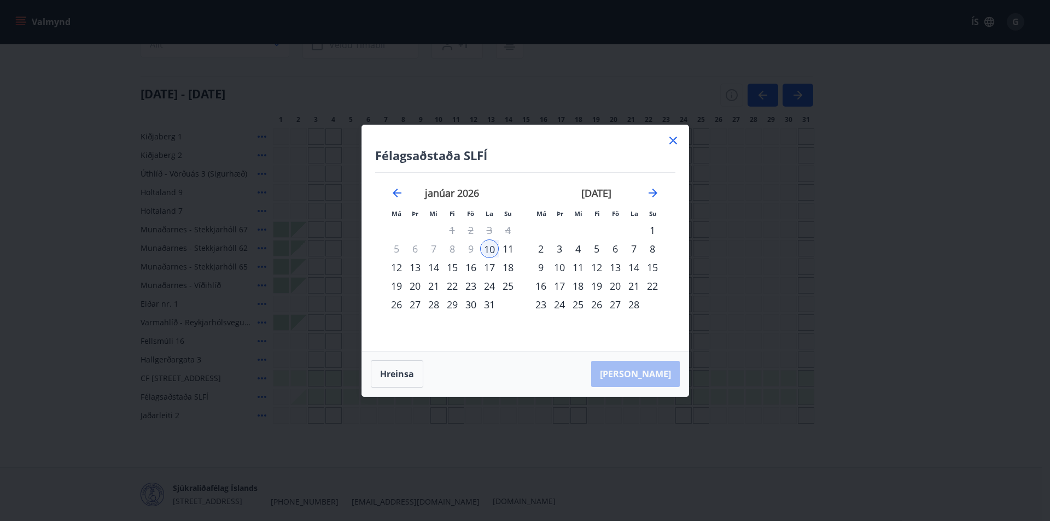
click at [641, 371] on div "Hreinsa Taka Frá" at bounding box center [525, 374] width 327 height 45
click at [514, 247] on div "11" at bounding box center [508, 249] width 19 height 19
click at [514, 258] on div "18" at bounding box center [508, 267] width 19 height 19
drag, startPoint x: 484, startPoint y: 253, endPoint x: 487, endPoint y: 264, distance: 11.4
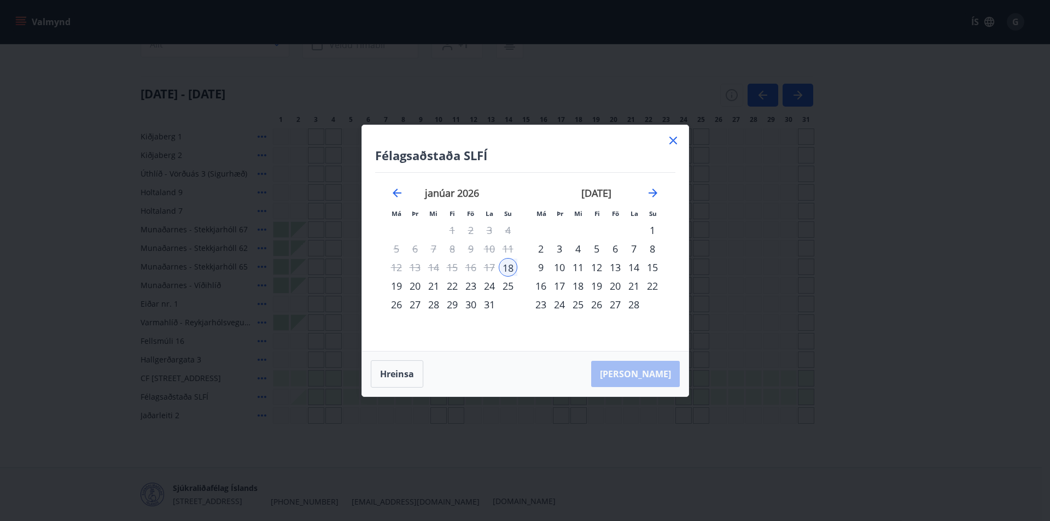
click at [484, 254] on div "10" at bounding box center [489, 249] width 19 height 19
click at [492, 251] on div "10" at bounding box center [489, 249] width 19 height 19
click at [494, 251] on div "10" at bounding box center [489, 249] width 19 height 19
click at [474, 251] on div "9" at bounding box center [471, 249] width 19 height 19
click at [472, 249] on div "9" at bounding box center [471, 249] width 19 height 19
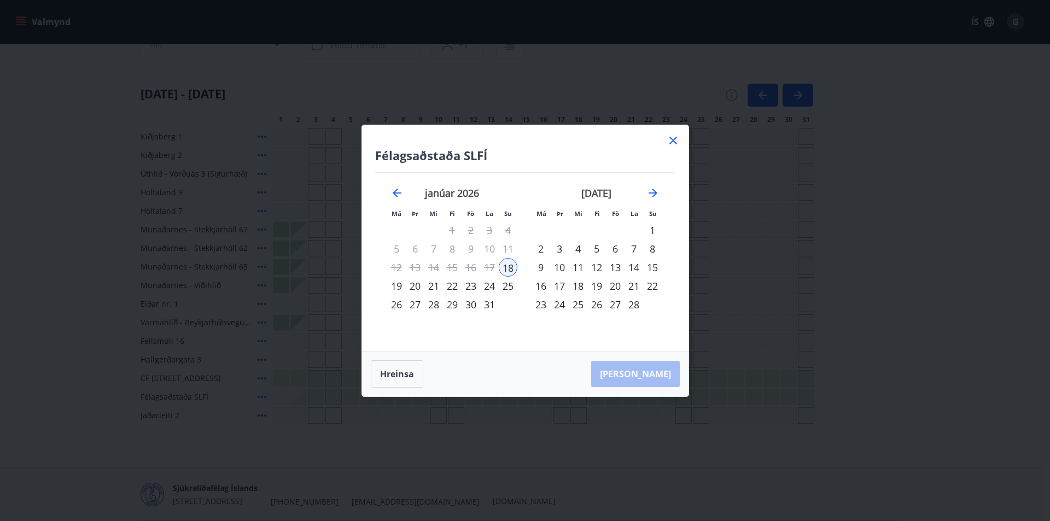
click at [468, 249] on div "9" at bounding box center [471, 249] width 19 height 19
click at [466, 248] on div "9" at bounding box center [471, 249] width 19 height 19
click at [456, 285] on div "22" at bounding box center [452, 286] width 19 height 19
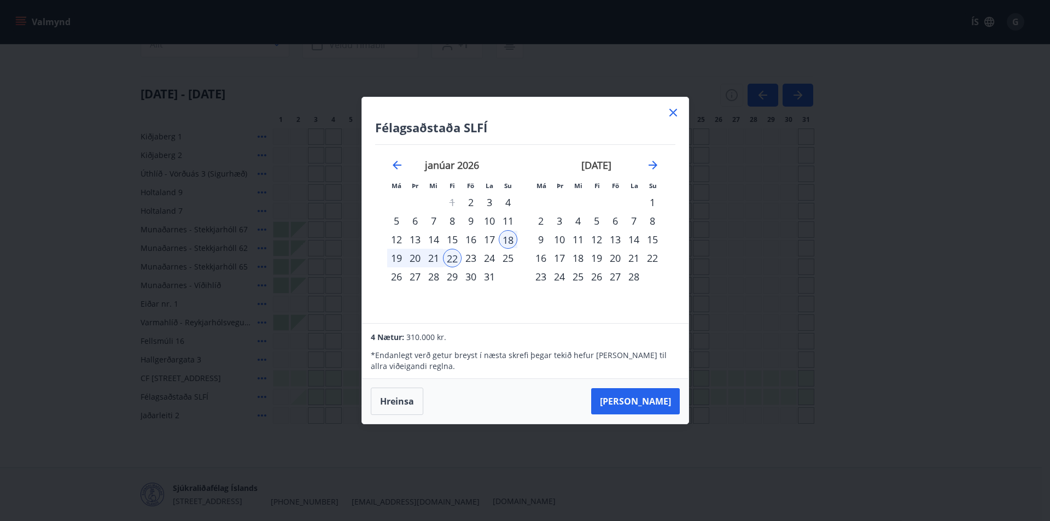
click at [514, 237] on div "18" at bounding box center [508, 239] width 19 height 19
click at [501, 225] on div "11" at bounding box center [508, 221] width 19 height 19
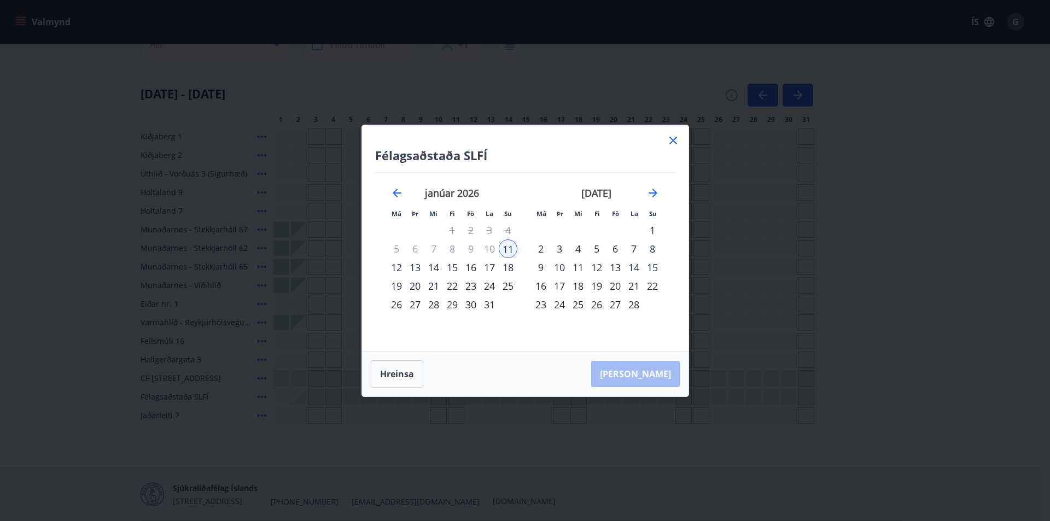
click at [641, 377] on div "Hreinsa Taka Frá" at bounding box center [525, 374] width 327 height 45
click at [550, 342] on div "Félagsaðstaða SLFÍ Má Þr Mi Fi Fö La Su Má Þr Mi Fi Fö La Su desember 2025 1 2 …" at bounding box center [525, 238] width 327 height 226
click at [508, 269] on div "18" at bounding box center [508, 267] width 19 height 19
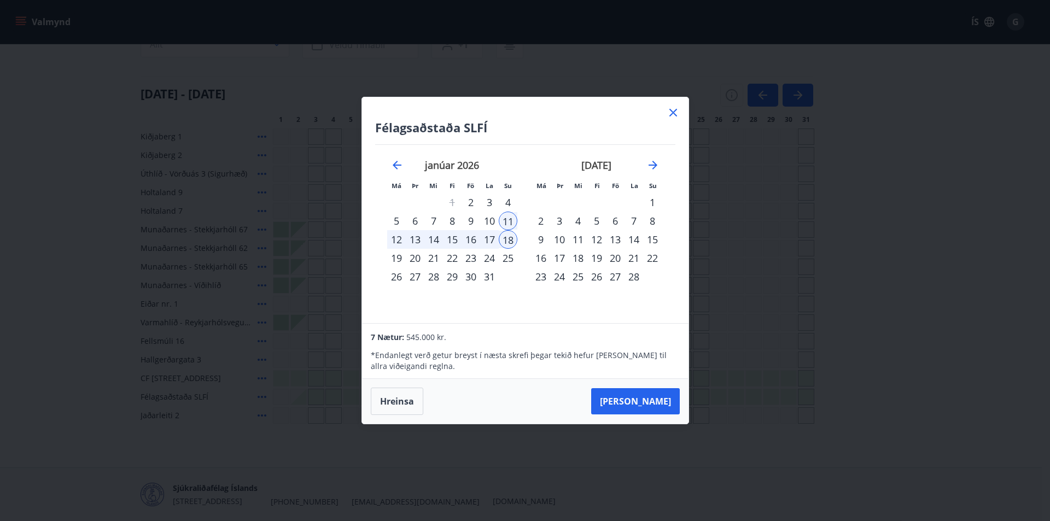
click at [512, 216] on div "11" at bounding box center [508, 221] width 19 height 19
click at [394, 402] on button "Hreinsa" at bounding box center [397, 401] width 53 height 27
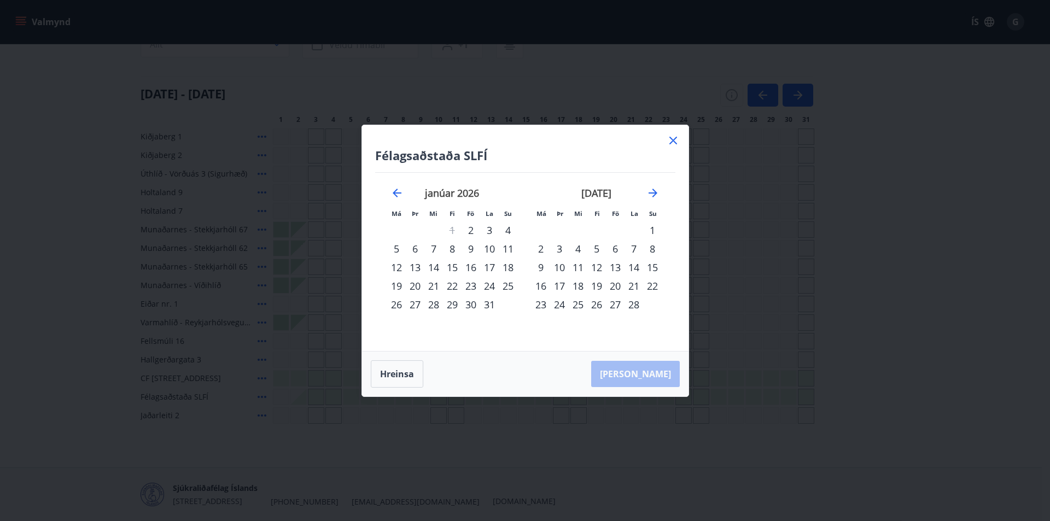
click at [490, 247] on div "10" at bounding box center [489, 249] width 19 height 19
click at [504, 248] on div "11" at bounding box center [508, 249] width 19 height 19
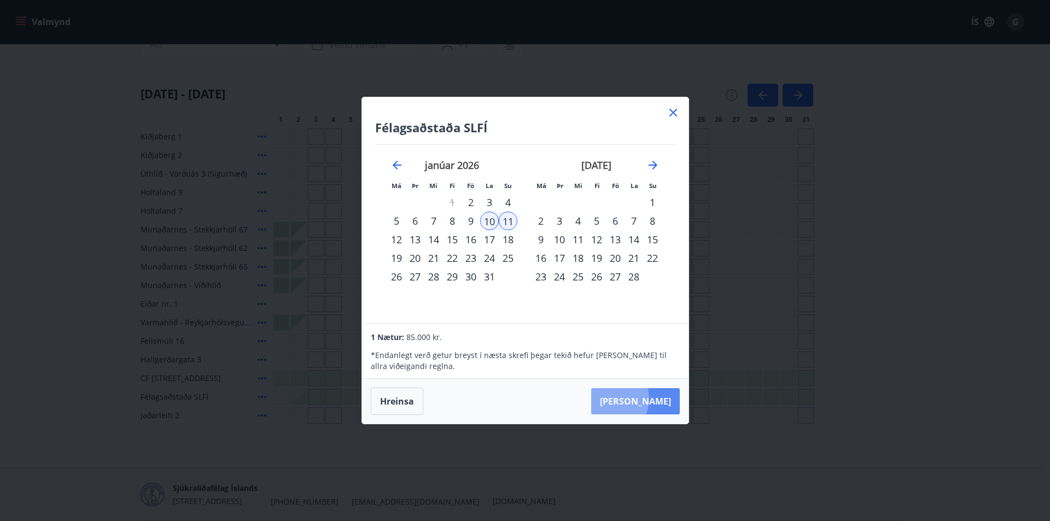
click at [646, 399] on button "Taka Frá" at bounding box center [635, 401] width 89 height 26
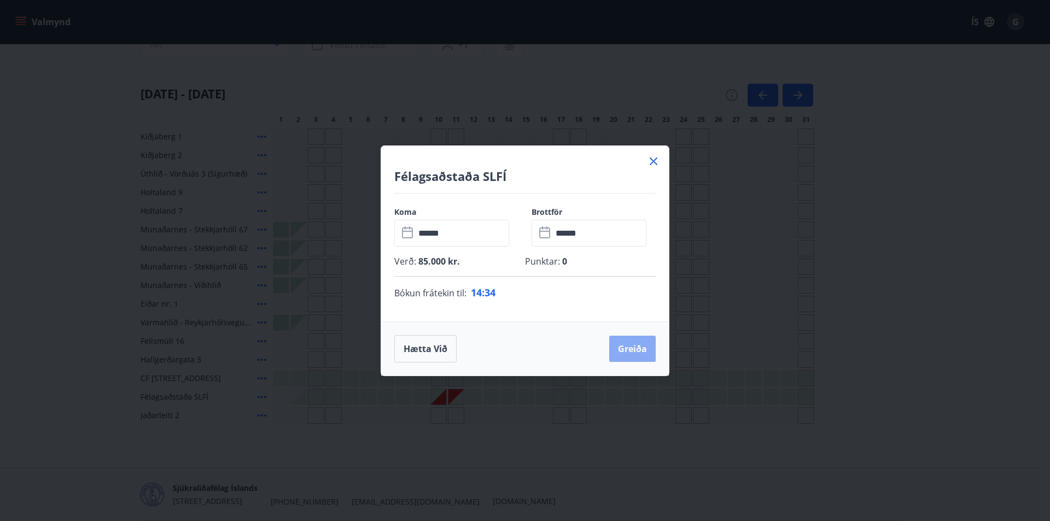
click at [630, 350] on button "Greiða" at bounding box center [632, 349] width 47 height 26
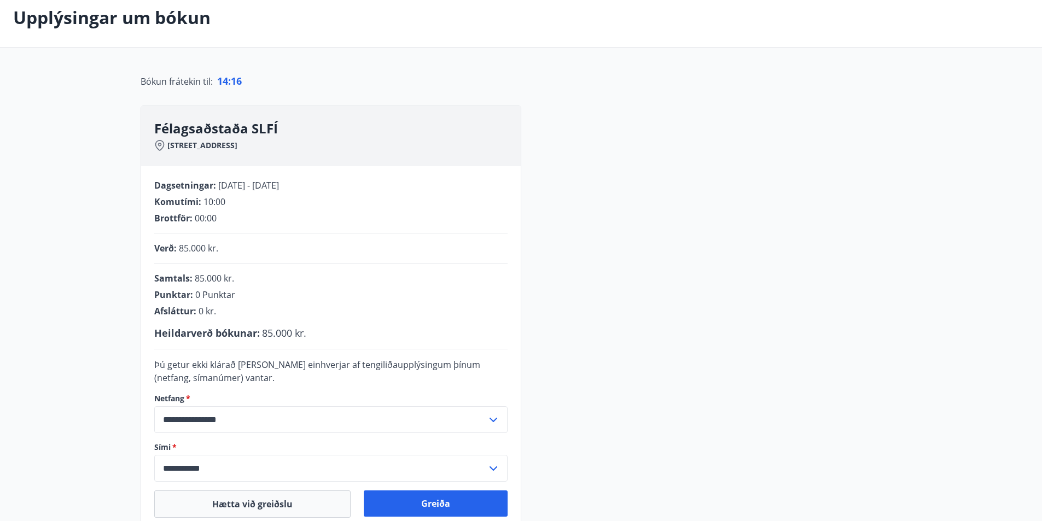
scroll to position [111, 0]
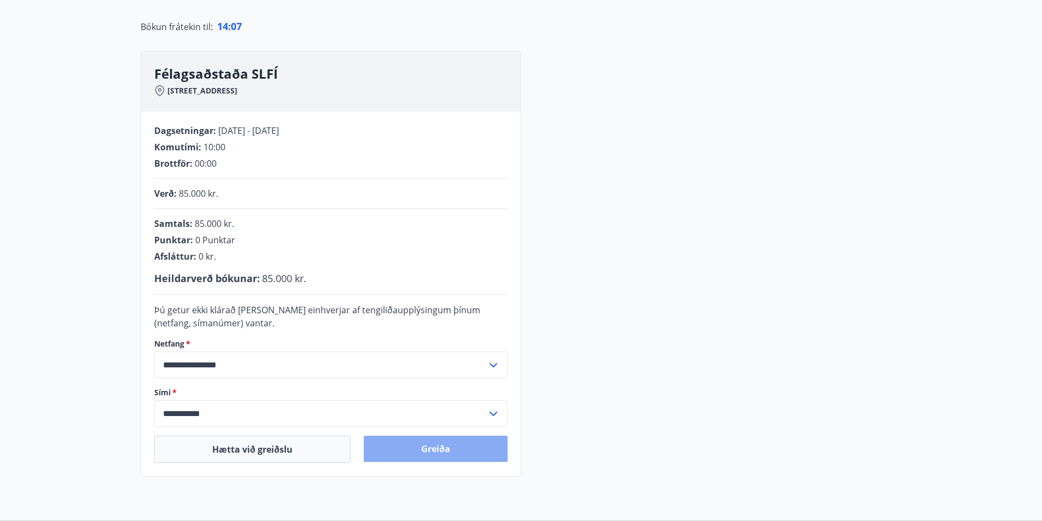
click at [425, 446] on button "Greiða" at bounding box center [436, 449] width 144 height 26
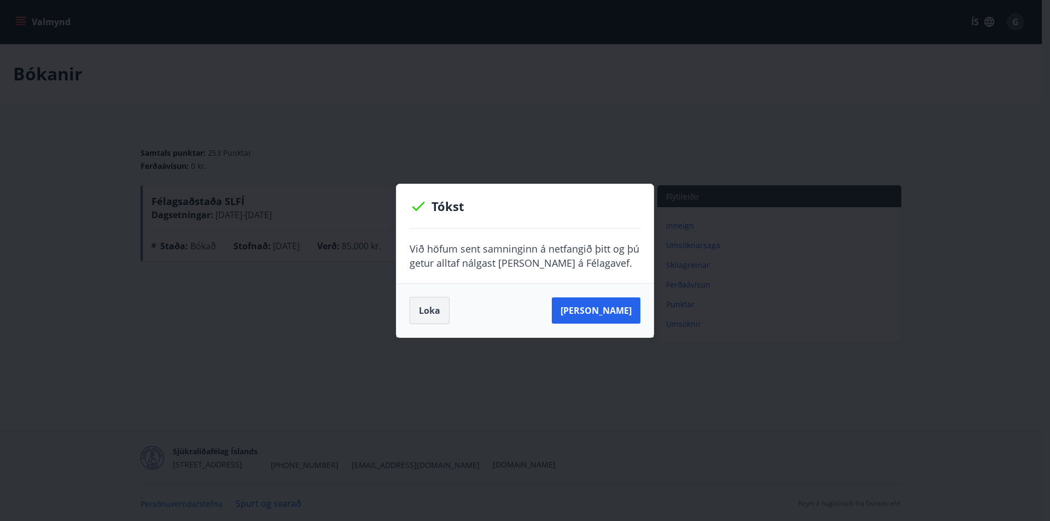
click at [420, 314] on button "Loka" at bounding box center [430, 310] width 40 height 27
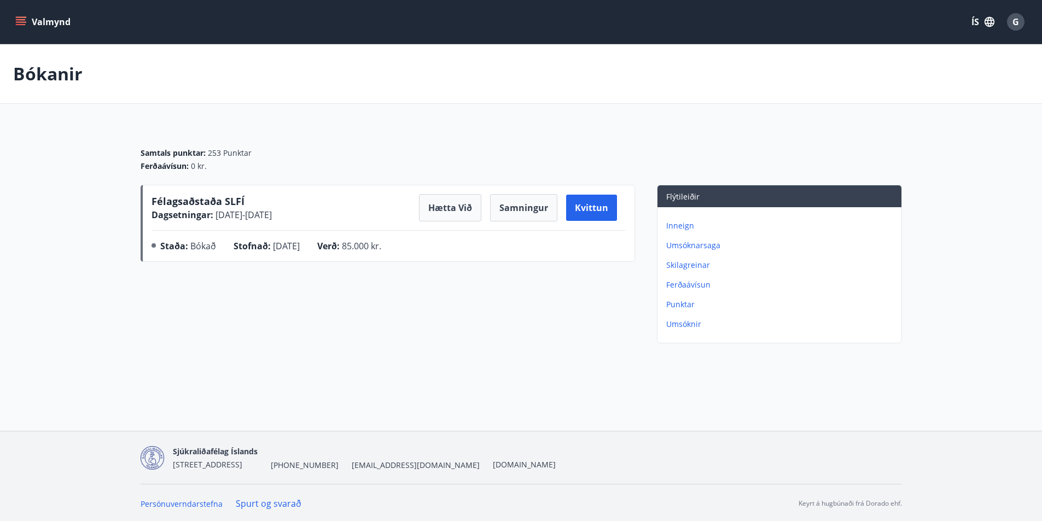
click at [23, 23] on icon "menu" at bounding box center [20, 21] width 11 height 11
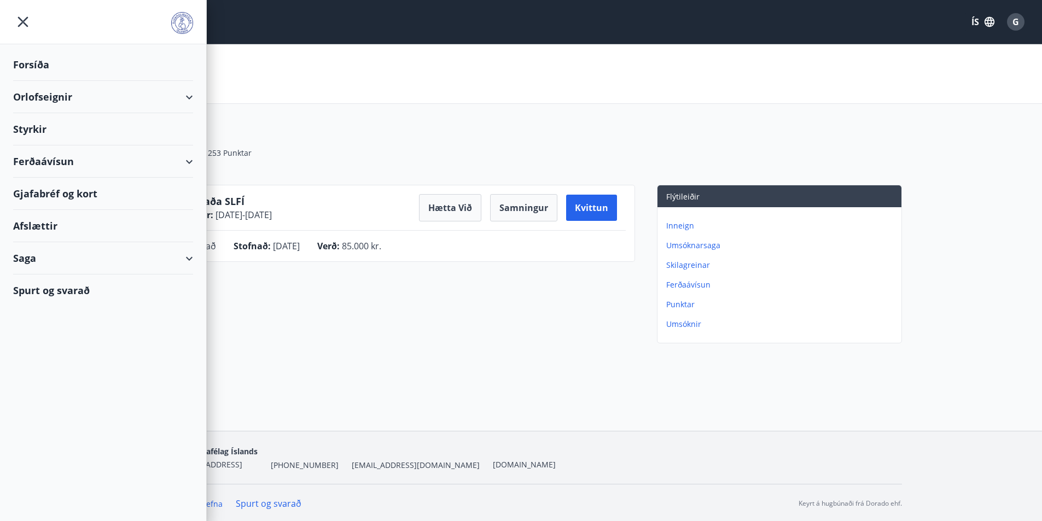
click at [371, 40] on div "Valmynd ÍS G" at bounding box center [521, 22] width 1042 height 44
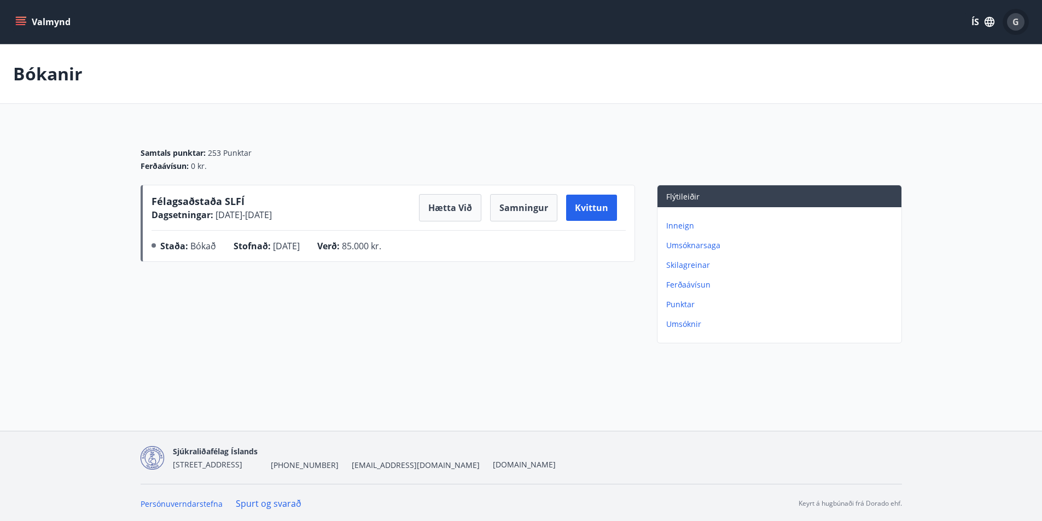
click at [1015, 18] on span "G" at bounding box center [1016, 22] width 7 height 12
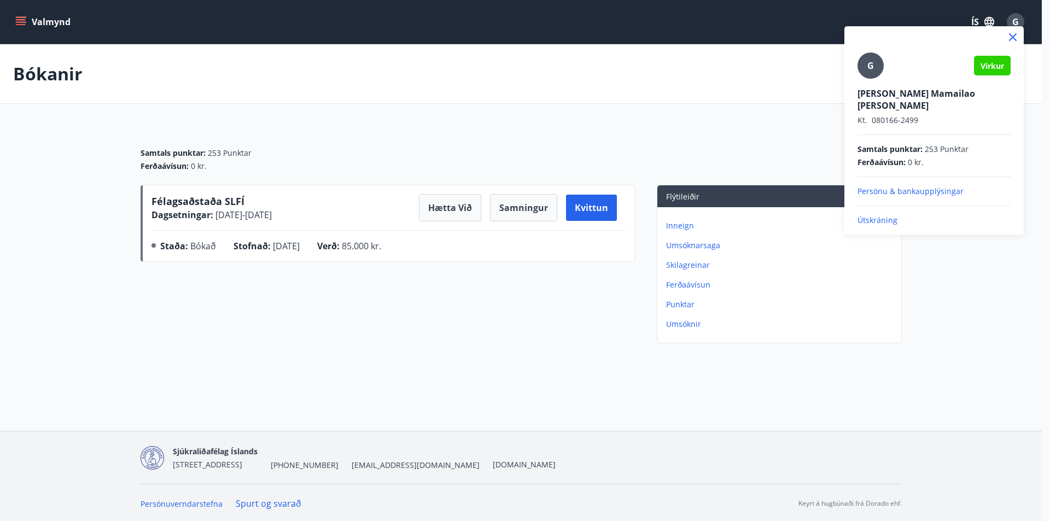
click at [881, 215] on p "Útskráning" at bounding box center [934, 220] width 153 height 11
